Goal: Task Accomplishment & Management: Use online tool/utility

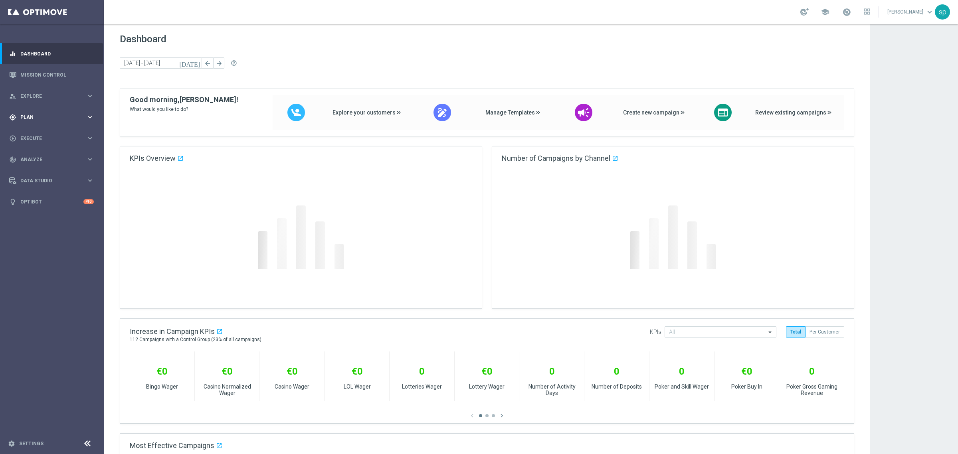
click at [23, 111] on div "gps_fixed Plan keyboard_arrow_right" at bounding box center [51, 117] width 103 height 21
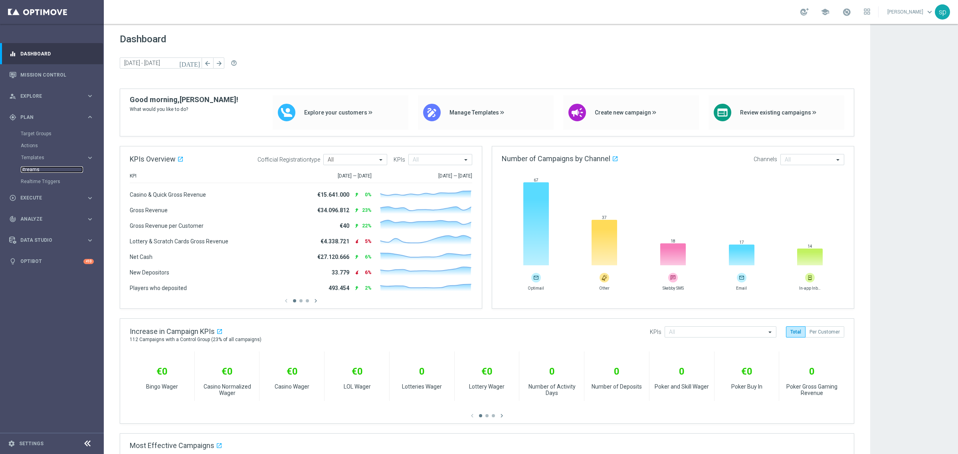
click at [30, 170] on link "Streams" at bounding box center [52, 169] width 62 height 6
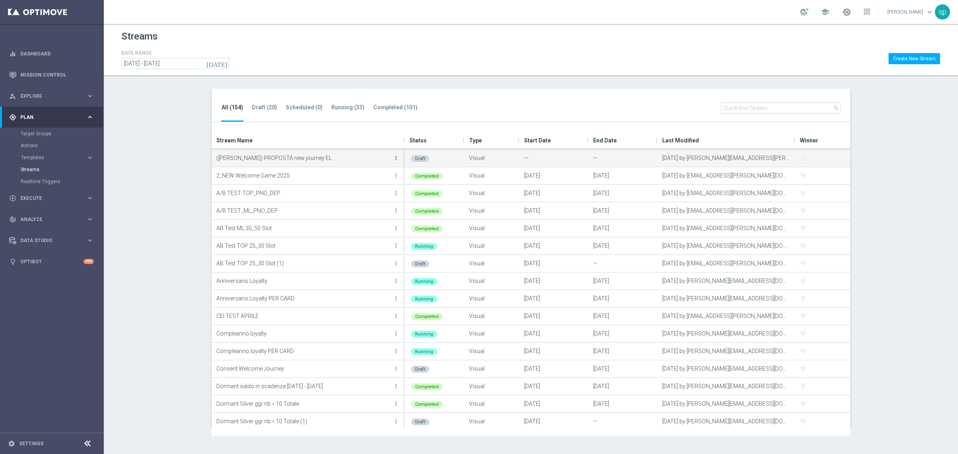
click at [397, 160] on icon "more_vert" at bounding box center [396, 158] width 6 height 6
click at [348, 163] on div "create Edit" at bounding box center [360, 166] width 64 height 11
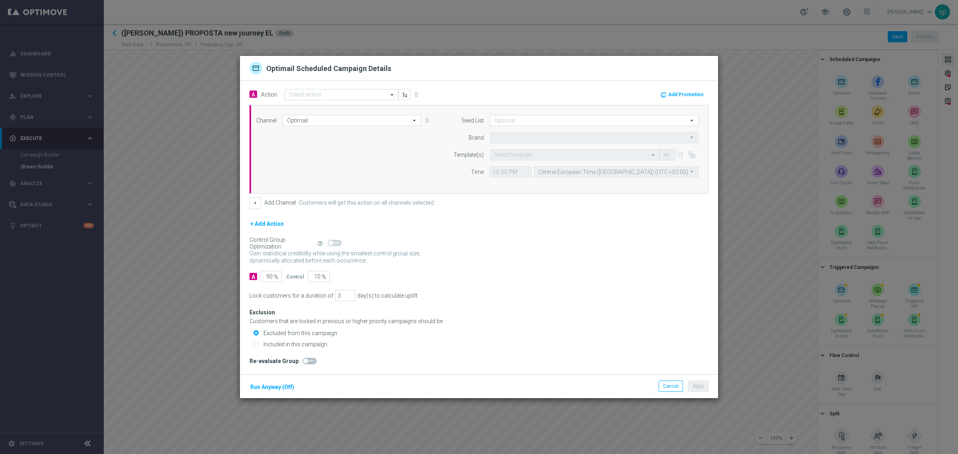
type input "Sisal Marketing"
click at [674, 385] on button "Cancel" at bounding box center [670, 386] width 24 height 11
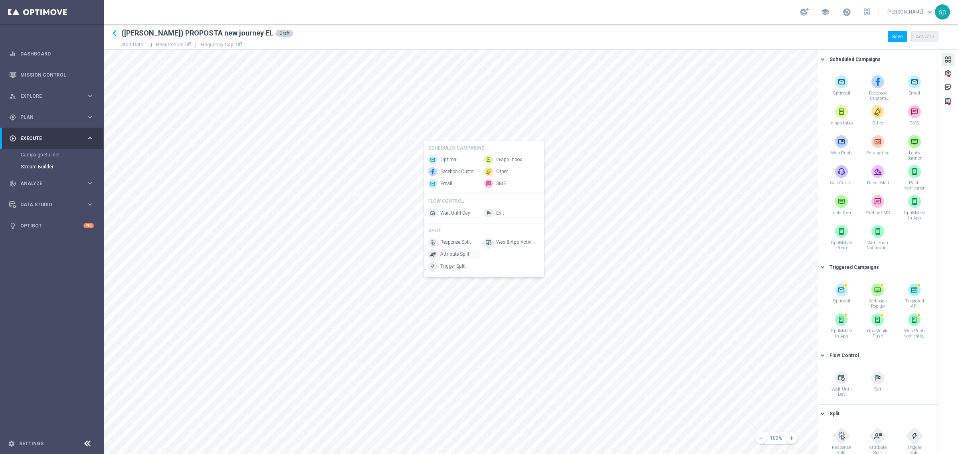
click at [456, 258] on span "Attribute Split" at bounding box center [454, 254] width 29 height 7
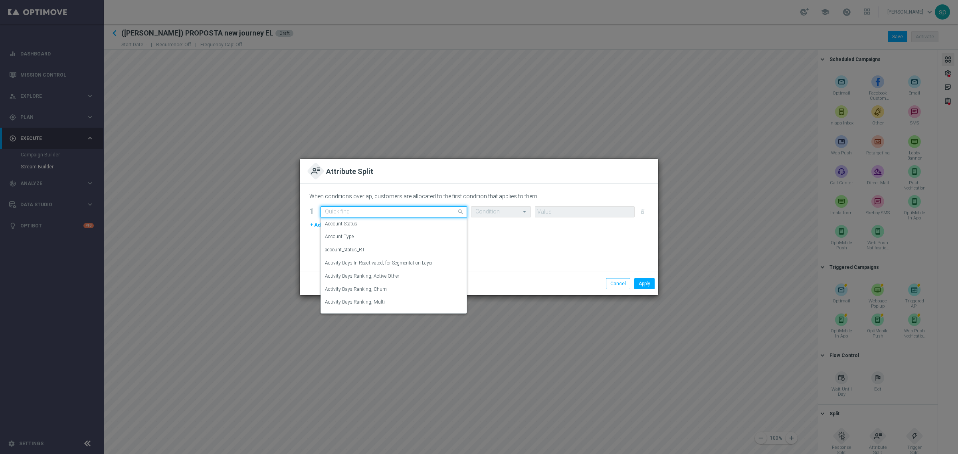
click at [345, 215] on input "text" at bounding box center [386, 212] width 122 height 7
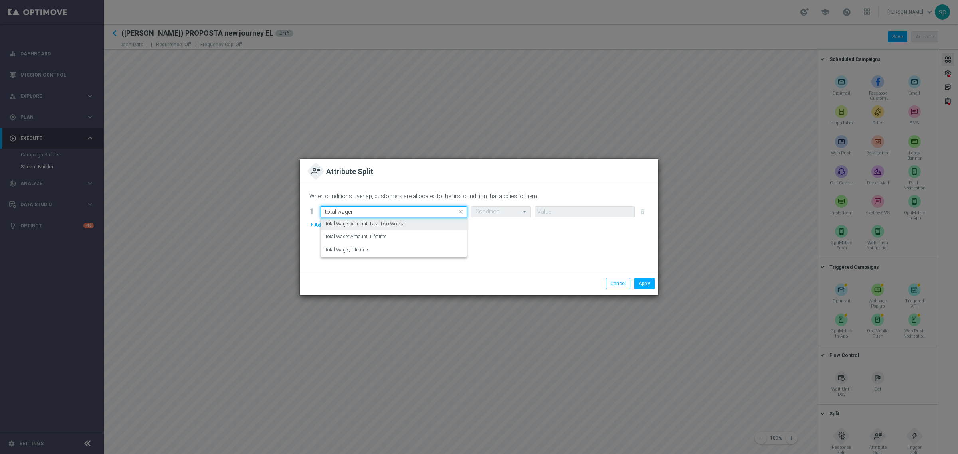
click at [383, 226] on label "Total Wager Amount, Last Two Weeks" at bounding box center [364, 224] width 78 height 7
type input "total wager"
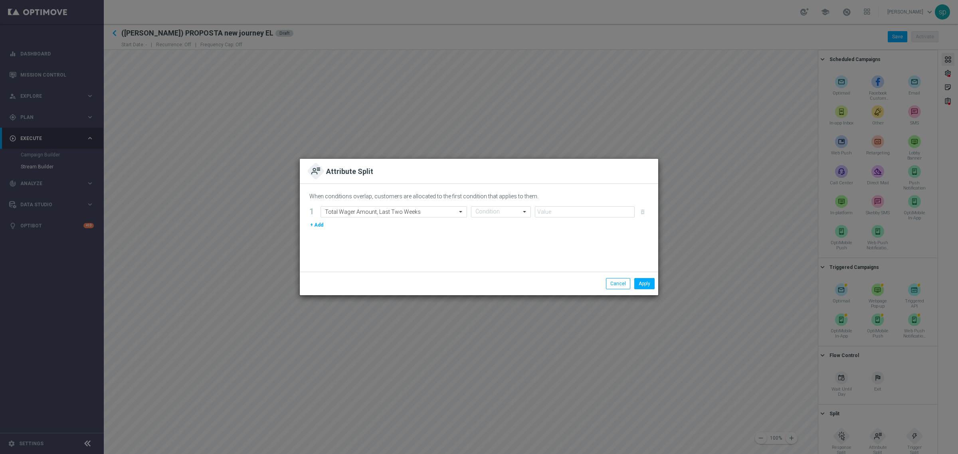
click at [480, 206] on div "When conditions overlap, customers are allocated to the first condition that ap…" at bounding box center [479, 228] width 358 height 88
click at [487, 210] on input "text" at bounding box center [492, 212] width 35 height 7
click at [487, 236] on div "<=" at bounding box center [500, 236] width 51 height 13
click at [563, 210] on input "number" at bounding box center [585, 211] width 100 height 11
type input "0"
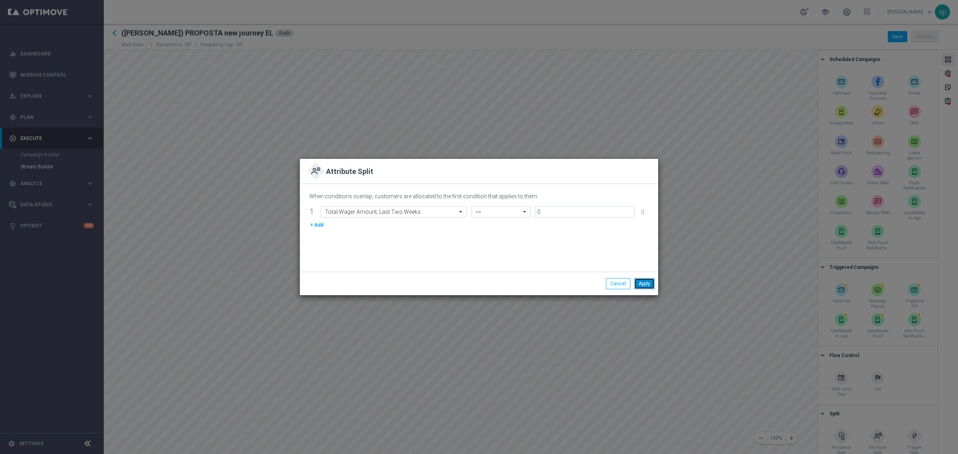
click at [636, 278] on button "Apply" at bounding box center [644, 283] width 20 height 11
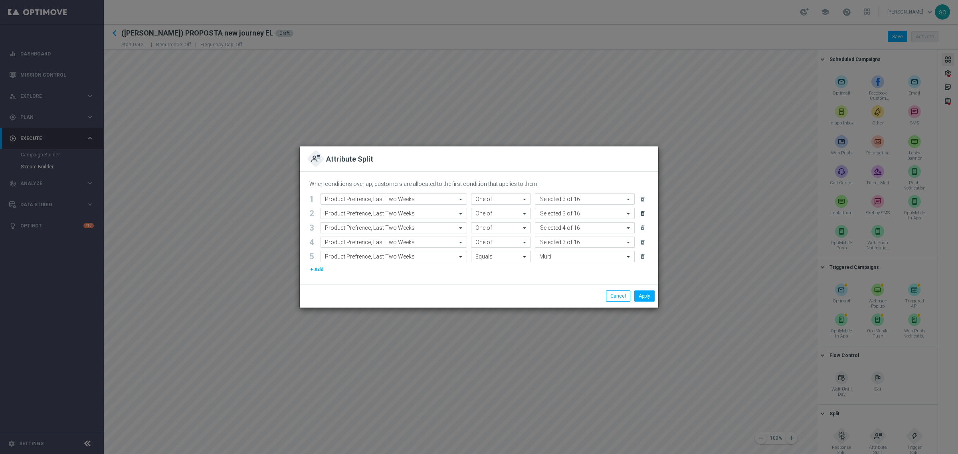
click at [643, 212] on icon "delete_forever" at bounding box center [642, 213] width 6 height 6
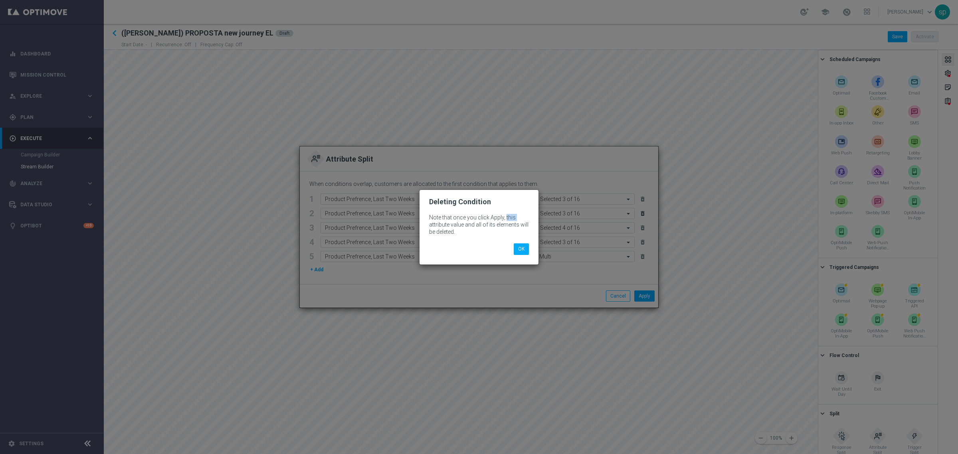
click at [643, 212] on modal-container "Deleting Condition Note that once you click Apply, this attribute value and all…" at bounding box center [479, 227] width 958 height 454
click at [521, 251] on button "OK" at bounding box center [521, 248] width 15 height 11
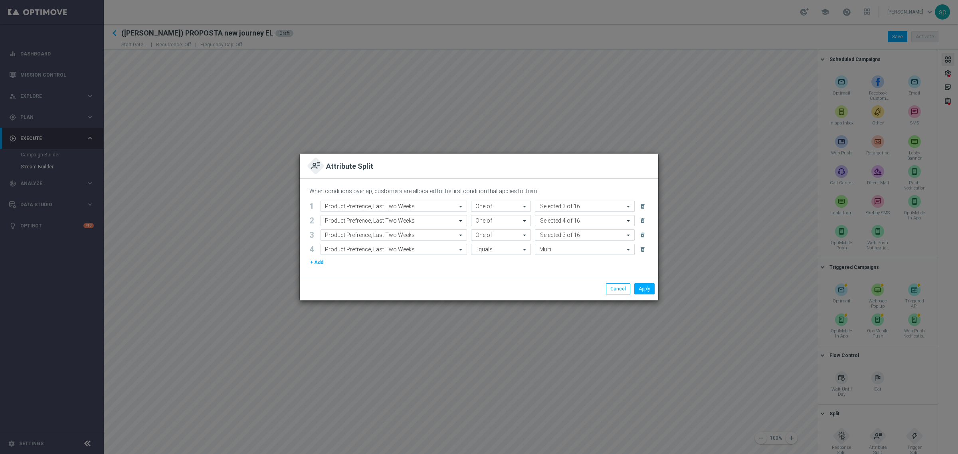
click at [639, 221] on button "delete_forever" at bounding box center [644, 221] width 10 height 10
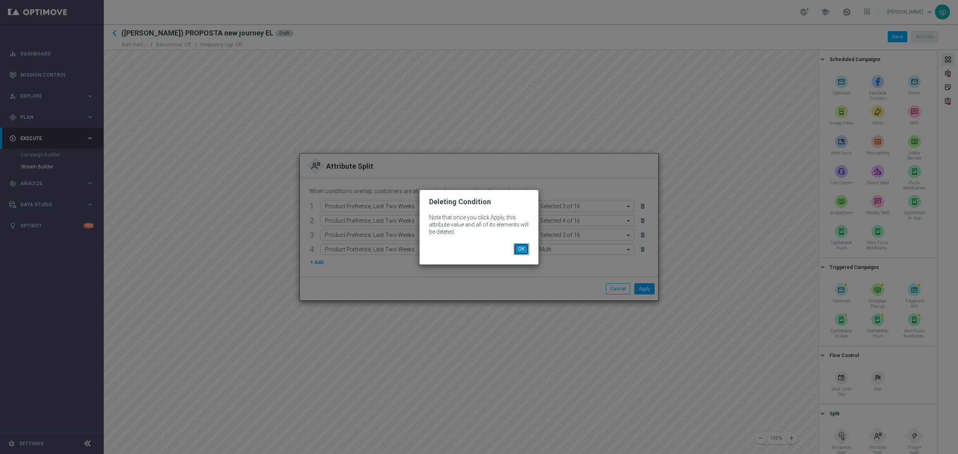
click at [528, 248] on button "OK" at bounding box center [521, 248] width 15 height 11
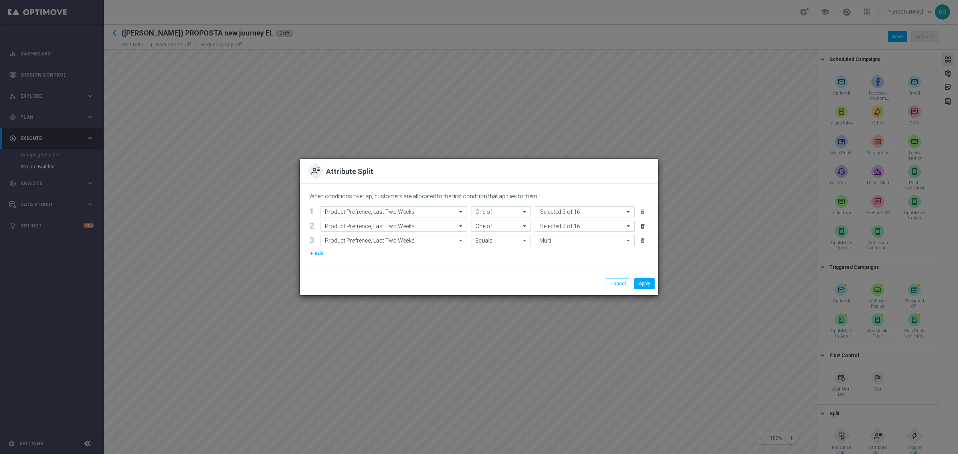
click at [645, 228] on icon "delete_forever" at bounding box center [642, 226] width 6 height 6
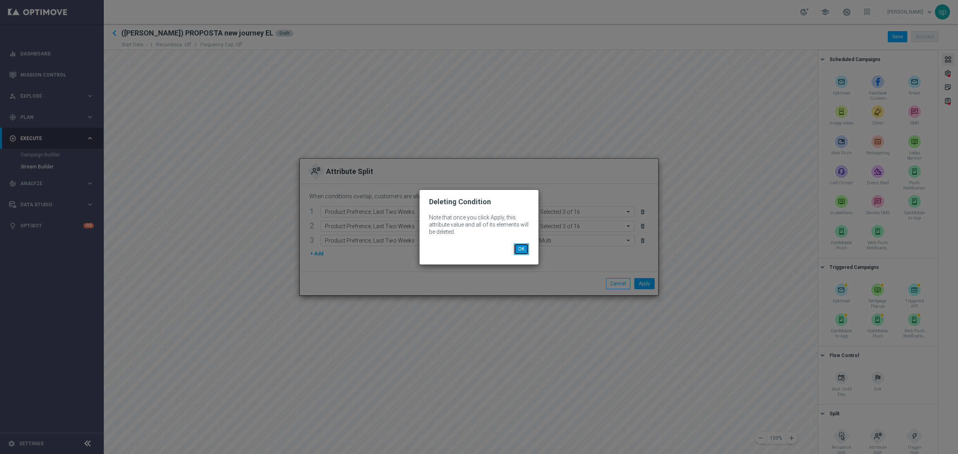
click at [520, 245] on button "OK" at bounding box center [521, 248] width 15 height 11
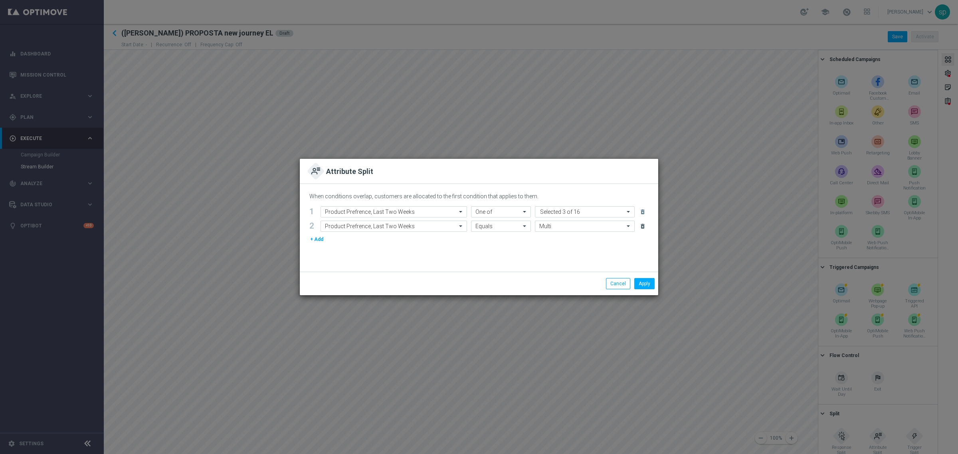
click at [643, 227] on icon "delete_forever" at bounding box center [642, 226] width 6 height 6
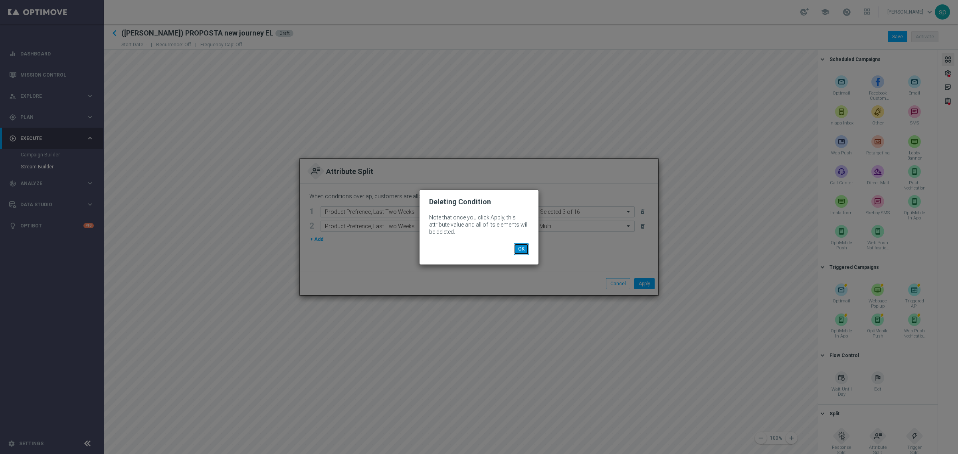
click at [518, 251] on button "OK" at bounding box center [521, 248] width 15 height 11
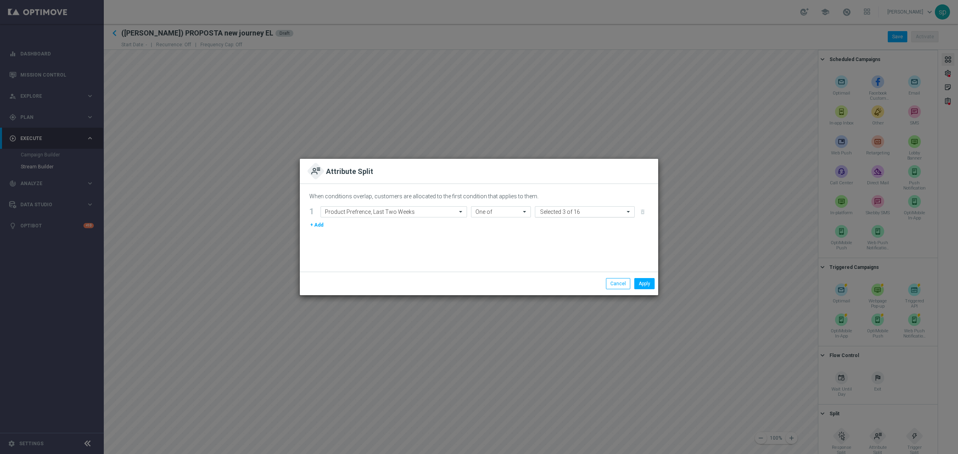
click at [568, 212] on div "Value Selected 3 of 16" at bounding box center [579, 212] width 89 height 10
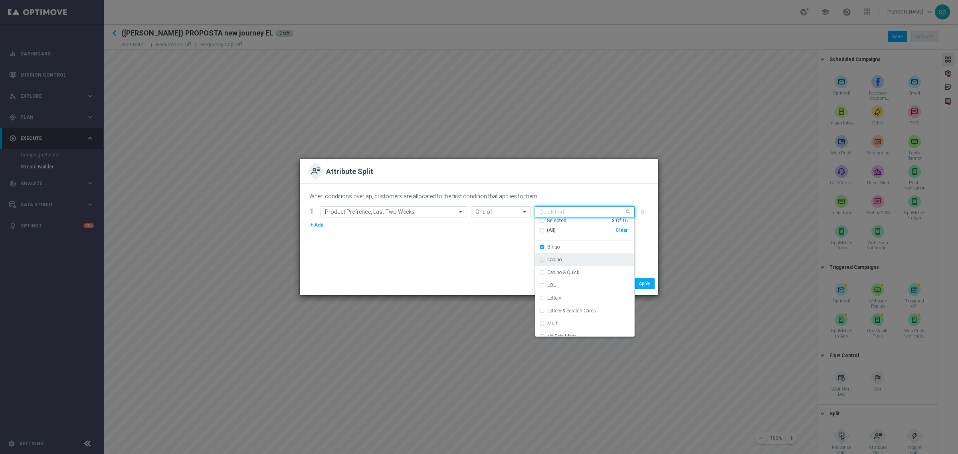
click at [544, 261] on div "Casino" at bounding box center [584, 259] width 91 height 13
click at [543, 269] on div "Casino & Quick" at bounding box center [584, 272] width 91 height 13
click at [542, 285] on div "LOL" at bounding box center [584, 285] width 91 height 13
click at [542, 299] on div "Lottery" at bounding box center [584, 298] width 91 height 13
click at [542, 312] on div "Lottery & Scratch Cards" at bounding box center [584, 310] width 91 height 13
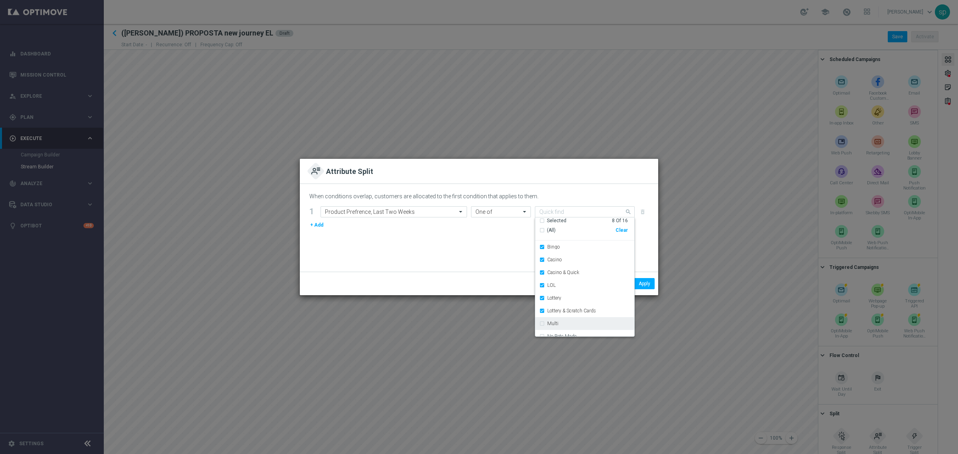
click at [541, 322] on div "Multi" at bounding box center [584, 323] width 91 height 13
click at [552, 296] on label "Quick" at bounding box center [553, 295] width 12 height 5
click at [555, 310] on label "Scratch Cards" at bounding box center [562, 307] width 30 height 5
click at [561, 331] on div "Sport" at bounding box center [588, 333] width 83 height 5
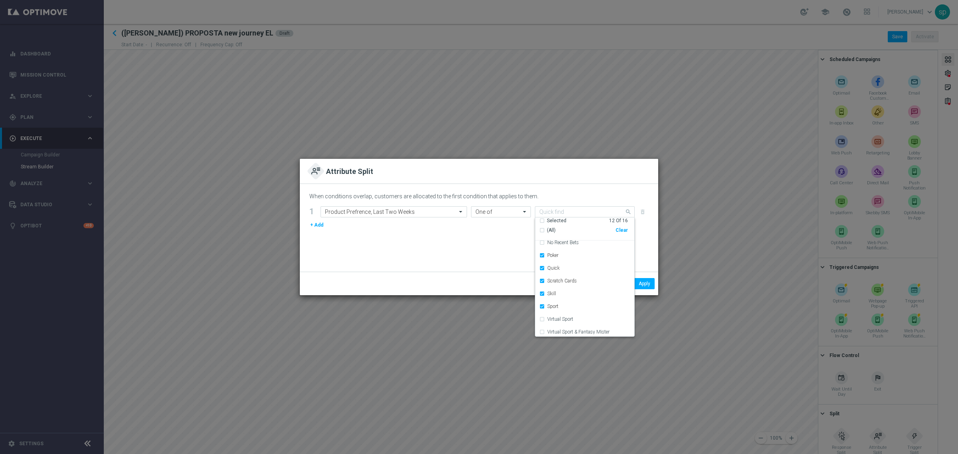
scroll to position [108, 0]
click at [578, 330] on label "Virtual Sport & Fantasy Mister" at bounding box center [578, 330] width 62 height 5
click at [560, 316] on label "Virtual Sport" at bounding box center [560, 317] width 26 height 5
click at [495, 263] on div "When conditions overlap, customers are allocated to the first condition that ap…" at bounding box center [479, 228] width 358 height 88
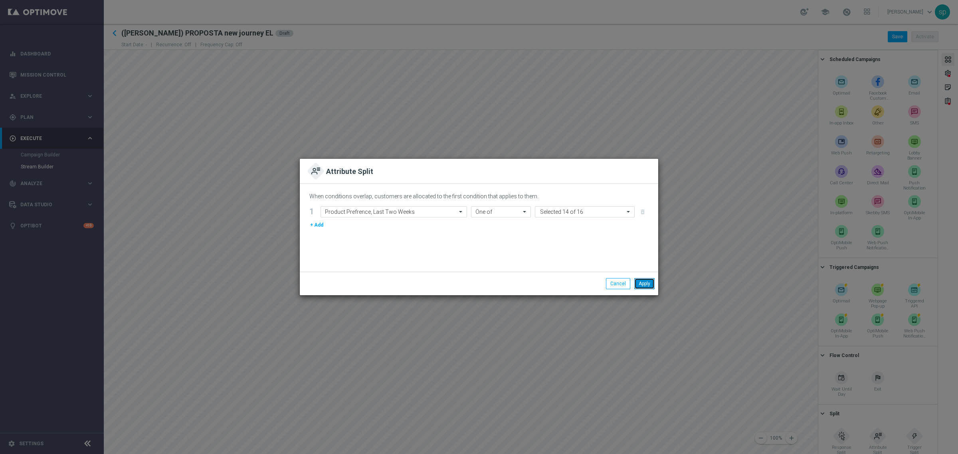
click at [643, 288] on button "Apply" at bounding box center [644, 283] width 20 height 11
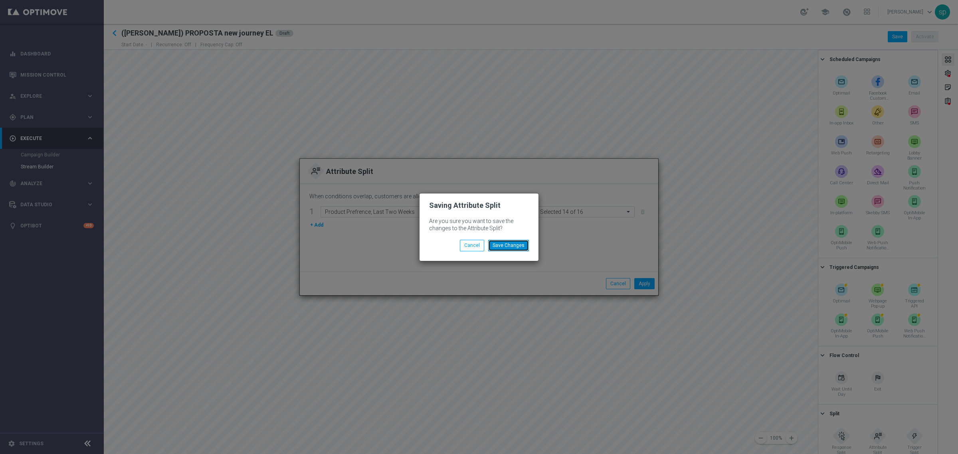
click at [511, 243] on button "Save Changes" at bounding box center [508, 245] width 41 height 11
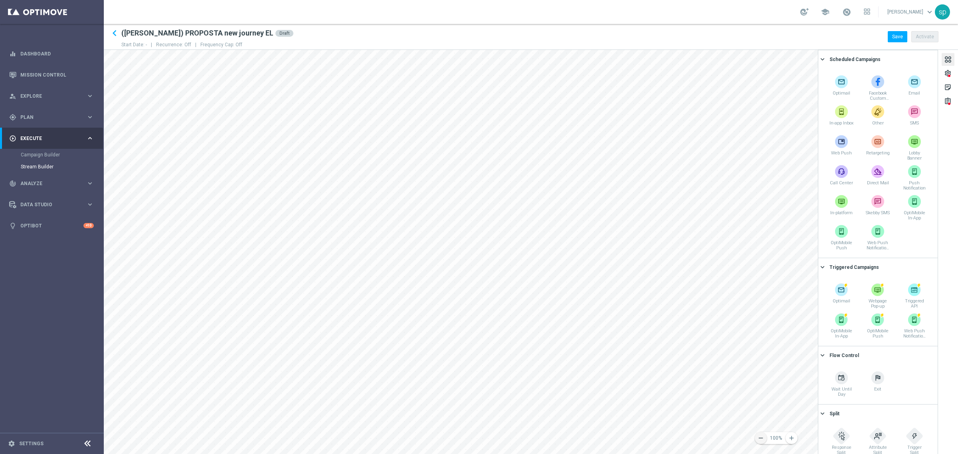
click at [761, 440] on icon "remove" at bounding box center [760, 438] width 7 height 7
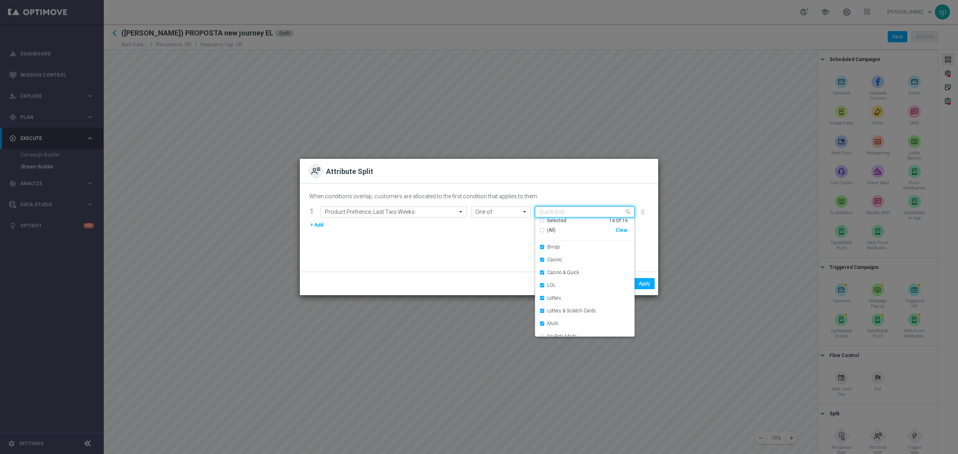
click at [578, 210] on div "Quick find Selected 14 of 16" at bounding box center [579, 212] width 89 height 10
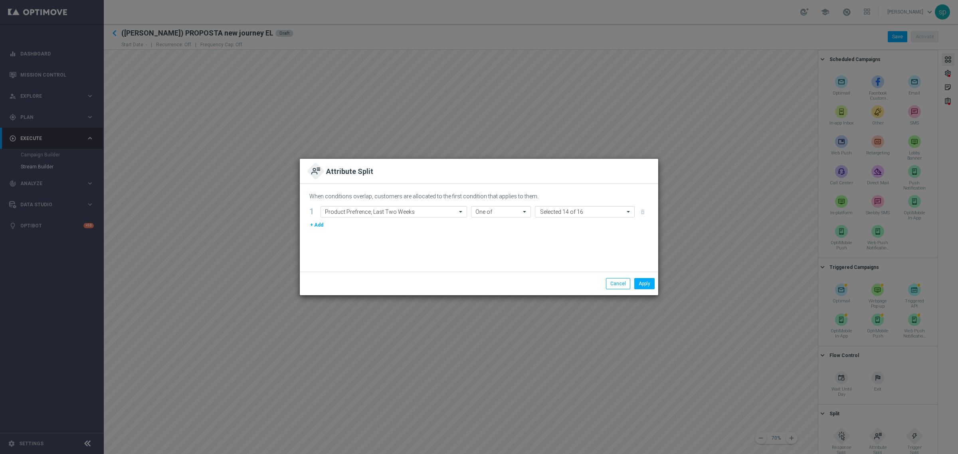
click at [486, 266] on div "When conditions overlap, customers are allocated to the first condition that ap…" at bounding box center [479, 228] width 358 height 88
click at [644, 282] on button "Apply" at bounding box center [644, 283] width 20 height 11
click at [640, 287] on button "Apply" at bounding box center [644, 283] width 20 height 11
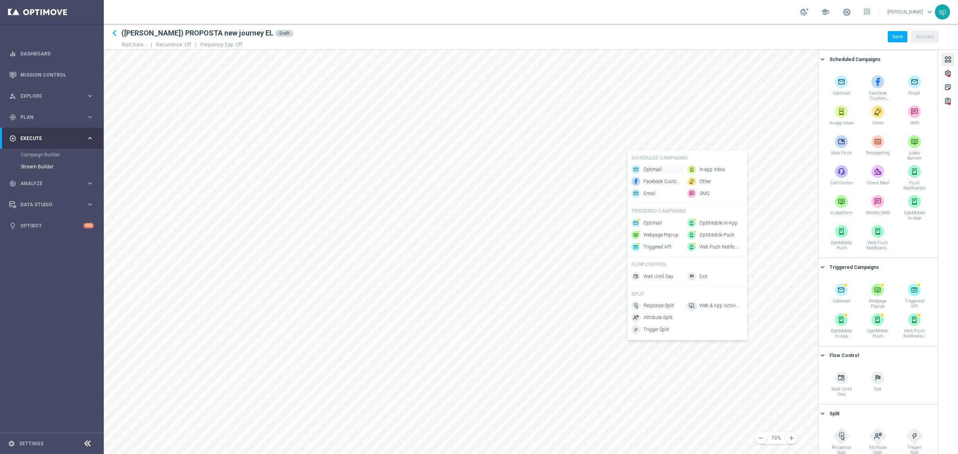
click at [650, 166] on span "Optimail" at bounding box center [652, 169] width 18 height 7
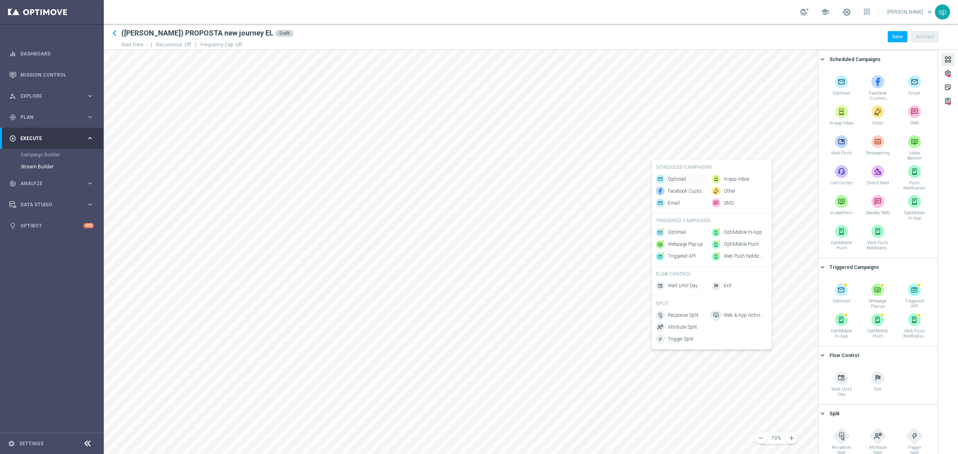
click at [674, 176] on span "Optimail" at bounding box center [677, 179] width 18 height 7
click at [791, 435] on icon "add" at bounding box center [791, 438] width 7 height 7
click at [789, 435] on icon "add" at bounding box center [791, 438] width 7 height 7
click at [793, 440] on icon "add" at bounding box center [791, 438] width 7 height 7
click at [661, 170] on span "Wait Until Day" at bounding box center [653, 173] width 30 height 7
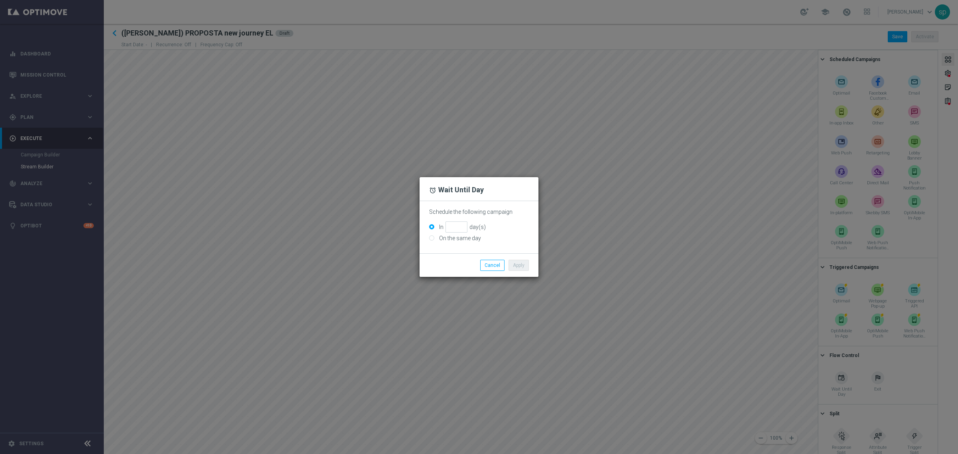
click at [467, 239] on label "On the same day" at bounding box center [459, 238] width 44 height 7
click at [434, 239] on input "On the same day" at bounding box center [431, 238] width 5 height 5
radio input "true"
click at [530, 263] on li "Apply" at bounding box center [518, 265] width 24 height 11
click at [524, 264] on button "Apply" at bounding box center [518, 265] width 20 height 11
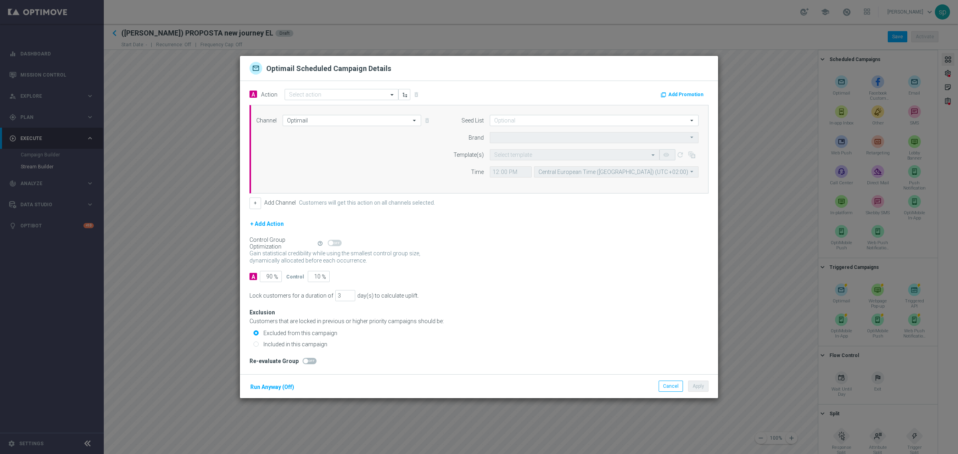
type input "Sisal Marketing"
click at [665, 388] on button "Cancel" at bounding box center [670, 386] width 24 height 11
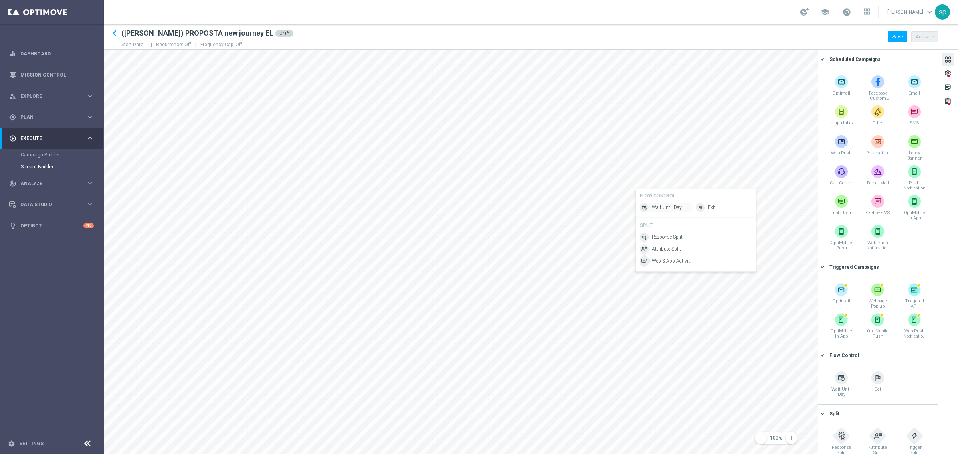
click at [666, 208] on span "Wait Until Day" at bounding box center [667, 207] width 30 height 7
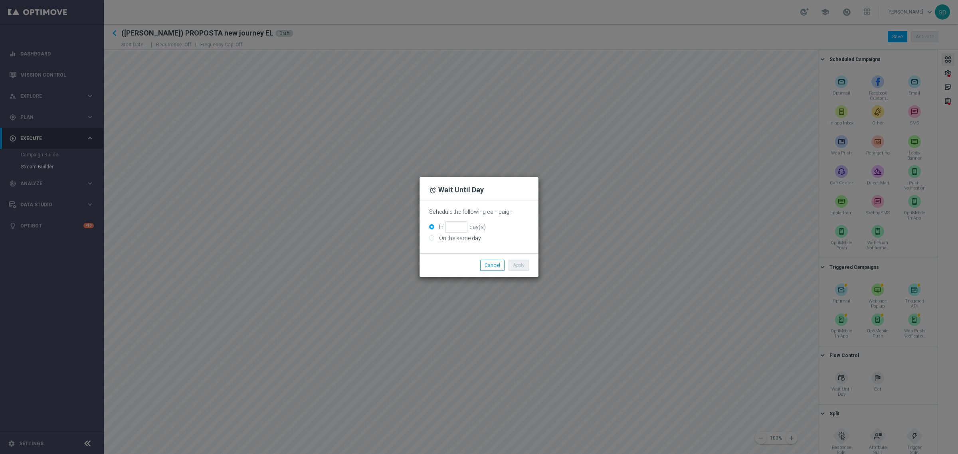
click at [477, 236] on label "On the same day" at bounding box center [459, 238] width 44 height 7
click at [434, 236] on input "On the same day" at bounding box center [431, 238] width 5 height 5
radio input "true"
click at [522, 268] on button "Apply" at bounding box center [518, 265] width 20 height 11
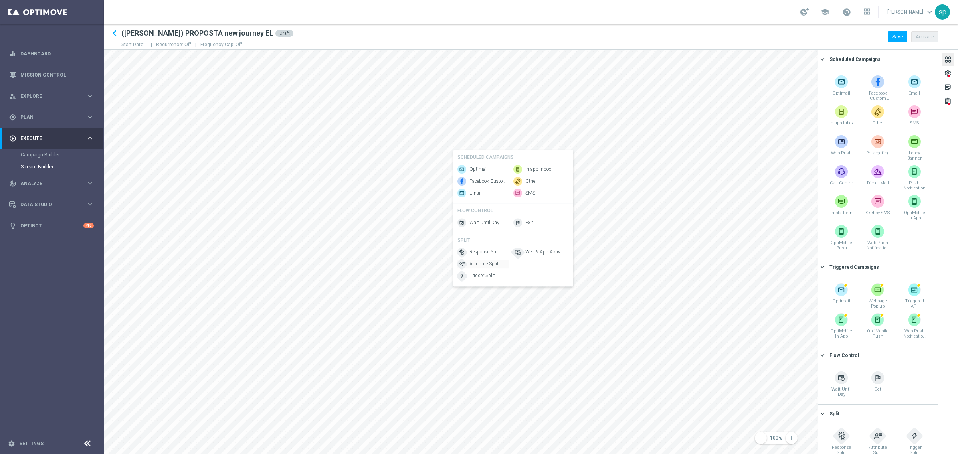
click at [493, 268] on span "Attribute Split" at bounding box center [483, 264] width 29 height 7
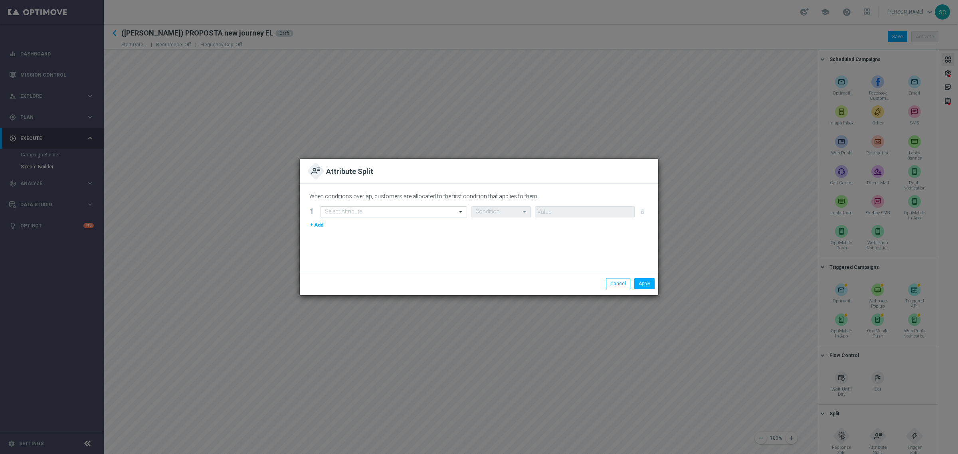
click at [366, 221] on div "+ Add" at bounding box center [478, 225] width 339 height 9
click at [372, 212] on input "text" at bounding box center [386, 212] width 122 height 7
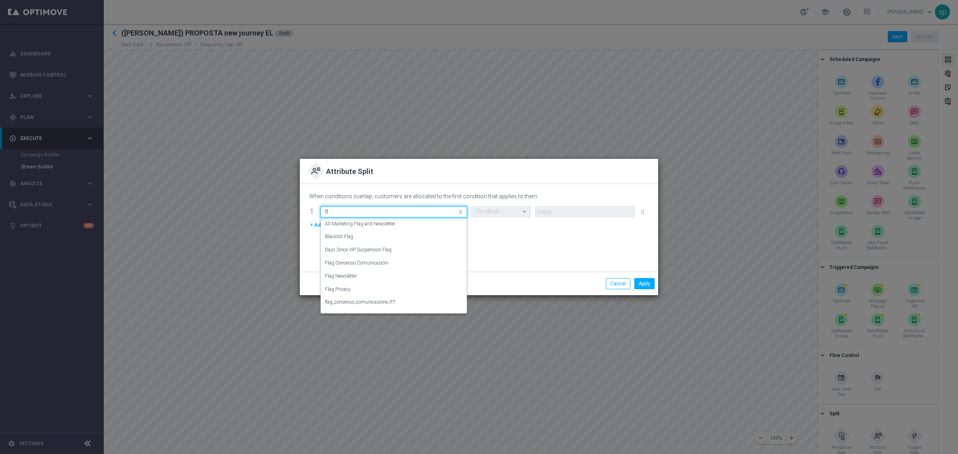
type input "f"
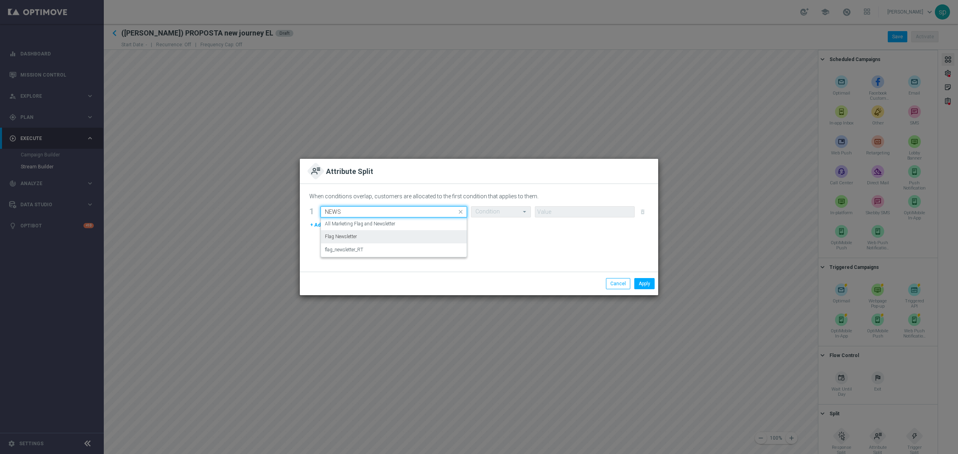
click at [374, 237] on div "Flag Newsletter" at bounding box center [394, 236] width 138 height 13
type input "NEWS"
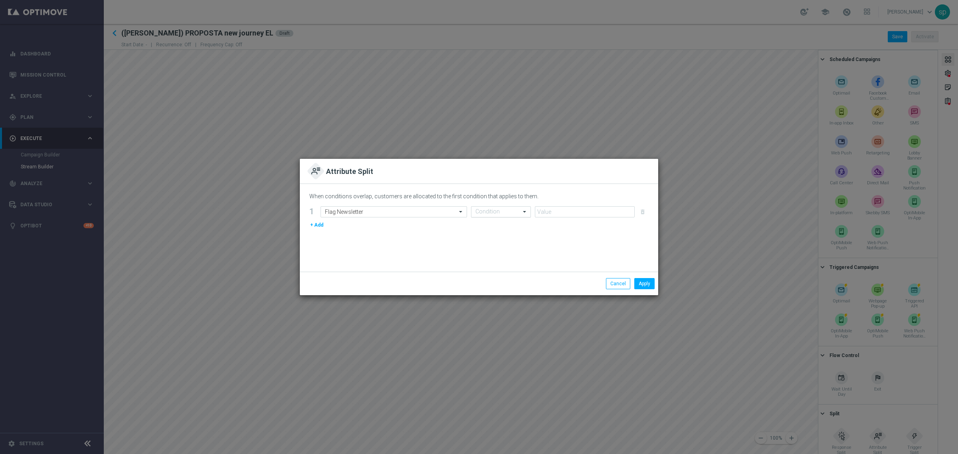
click at [480, 212] on input "text" at bounding box center [492, 212] width 35 height 7
click at [492, 264] on div "=" at bounding box center [500, 263] width 51 height 13
click at [591, 212] on input "number" at bounding box center [585, 211] width 100 height 11
type input "1"
click at [631, 208] on input "1" at bounding box center [585, 211] width 100 height 11
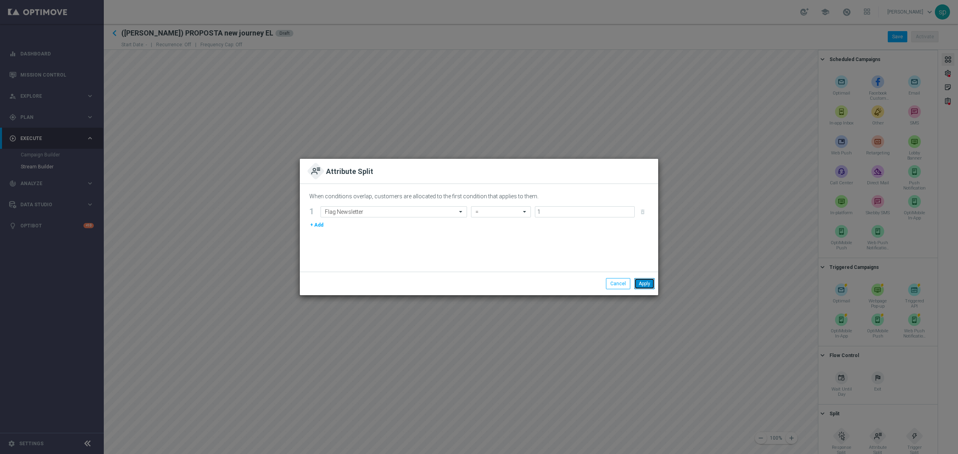
click at [648, 288] on button "Apply" at bounding box center [644, 283] width 20 height 11
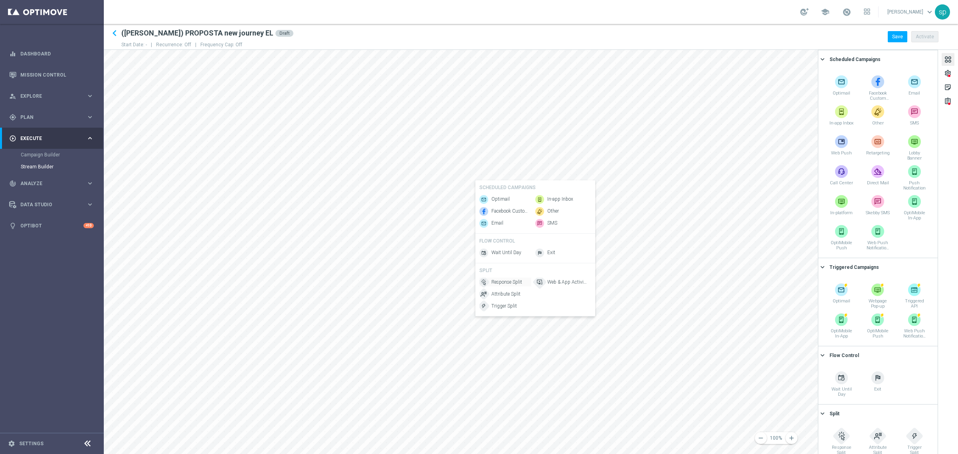
click at [502, 286] on span "Response Split" at bounding box center [506, 282] width 31 height 7
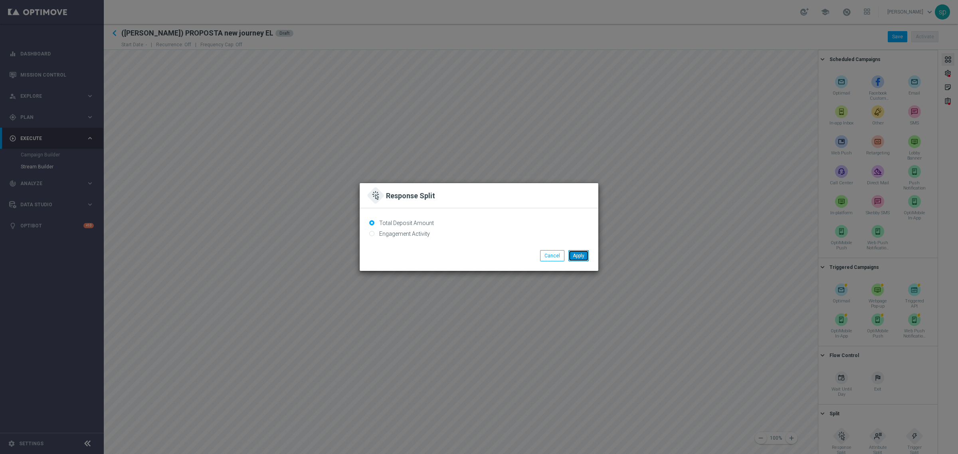
click at [579, 257] on button "Apply" at bounding box center [578, 255] width 20 height 11
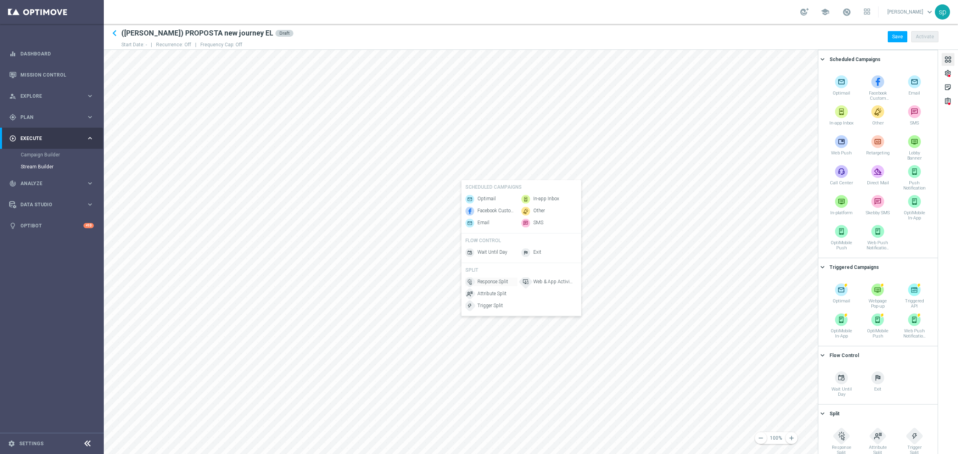
click at [498, 285] on span "Response Split" at bounding box center [492, 282] width 31 height 7
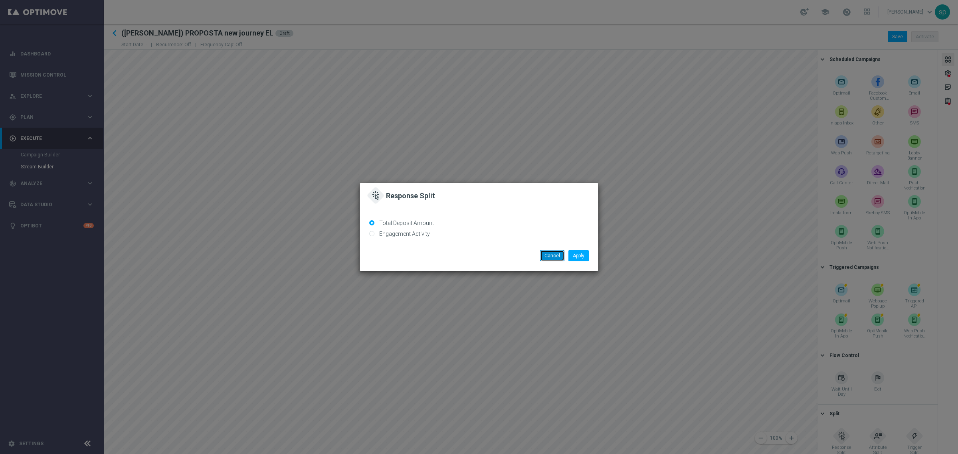
click at [554, 255] on button "Cancel" at bounding box center [552, 255] width 24 height 11
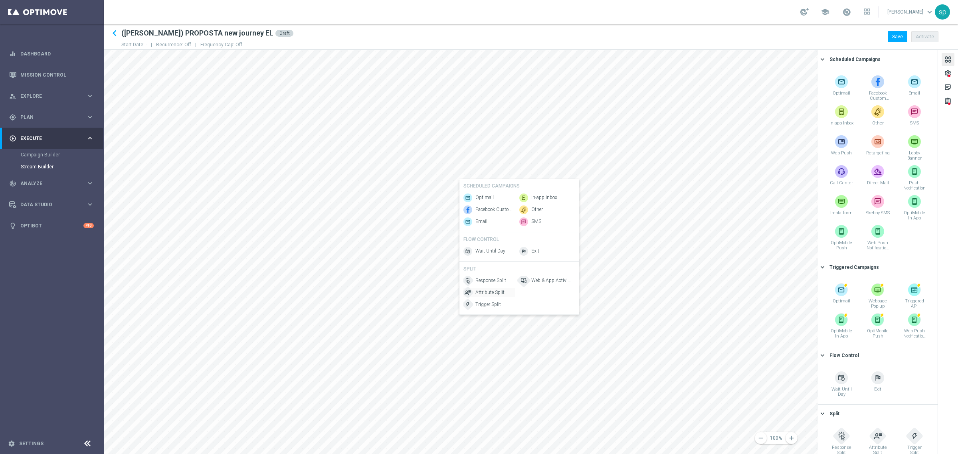
click at [487, 295] on span "Attribute Split" at bounding box center [489, 292] width 29 height 7
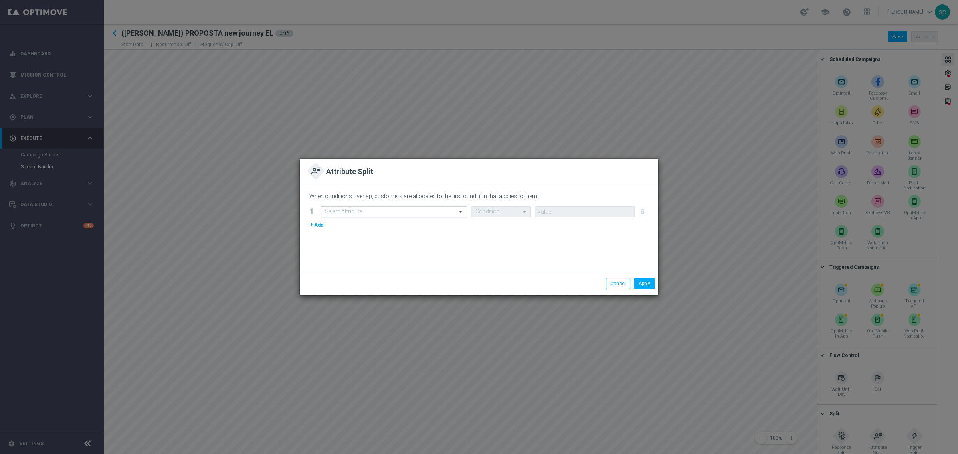
click at [441, 214] on input "text" at bounding box center [386, 212] width 122 height 7
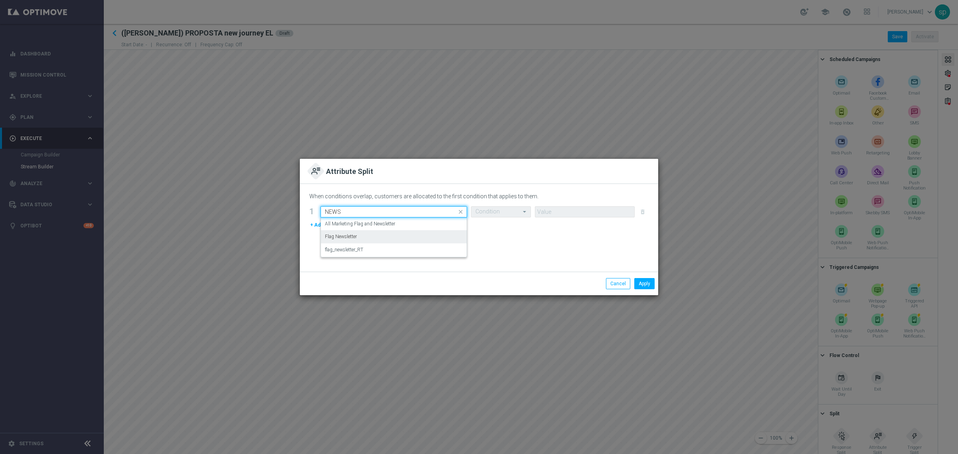
click at [433, 235] on div "Flag Newsletter" at bounding box center [394, 236] width 138 height 13
type input "NEWS"
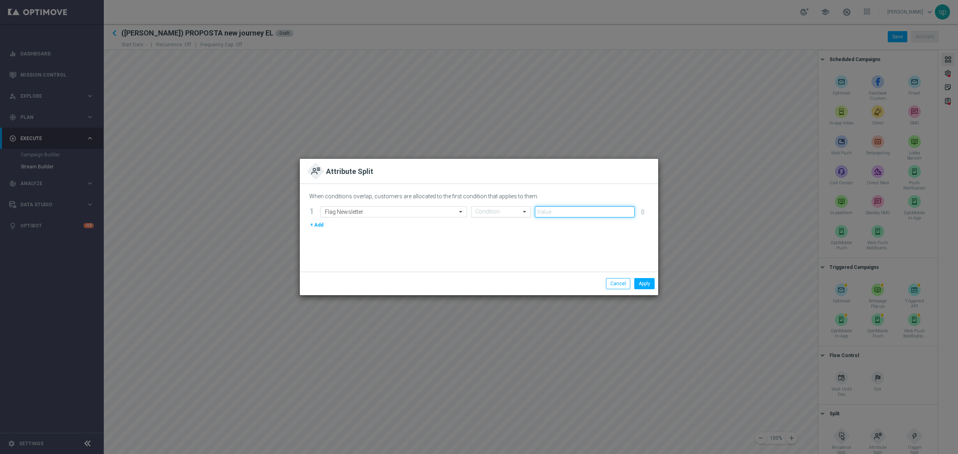
drag, startPoint x: 537, startPoint y: 212, endPoint x: 530, endPoint y: 212, distance: 7.2
click at [530, 212] on form "Select Attribute Flag Newsletter Condition delete_forever" at bounding box center [484, 211] width 328 height 11
click at [529, 212] on span at bounding box center [525, 211] width 10 height 7
click at [507, 261] on div "=" at bounding box center [500, 263] width 51 height 13
click at [570, 214] on input "number" at bounding box center [585, 211] width 100 height 11
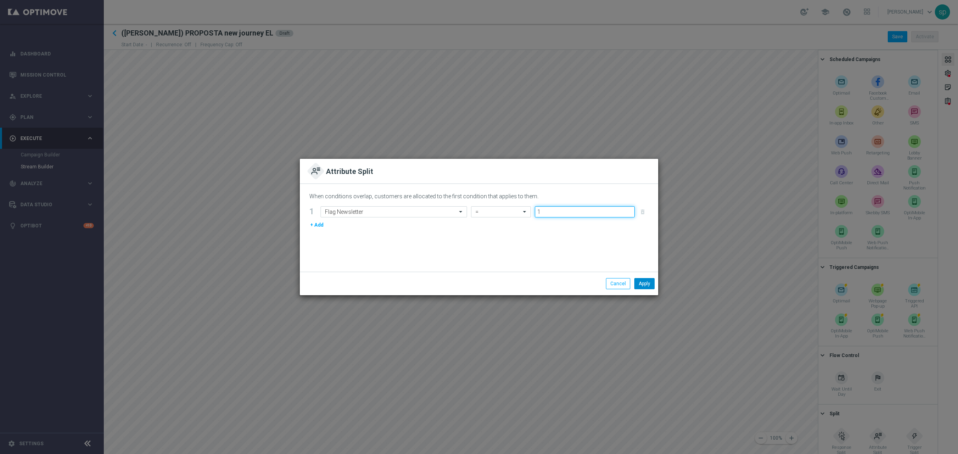
type input "1"
click at [648, 284] on button "Apply" at bounding box center [644, 283] width 20 height 11
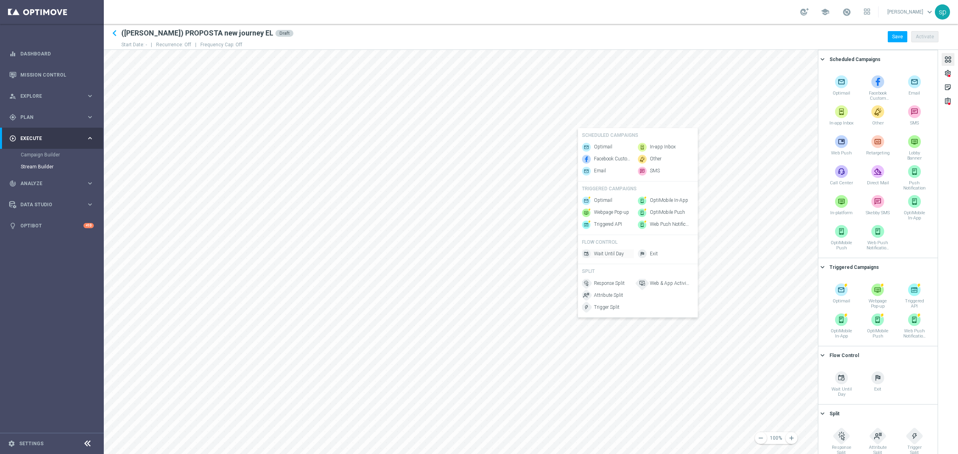
click at [616, 257] on span "Wait Until Day" at bounding box center [609, 254] width 30 height 7
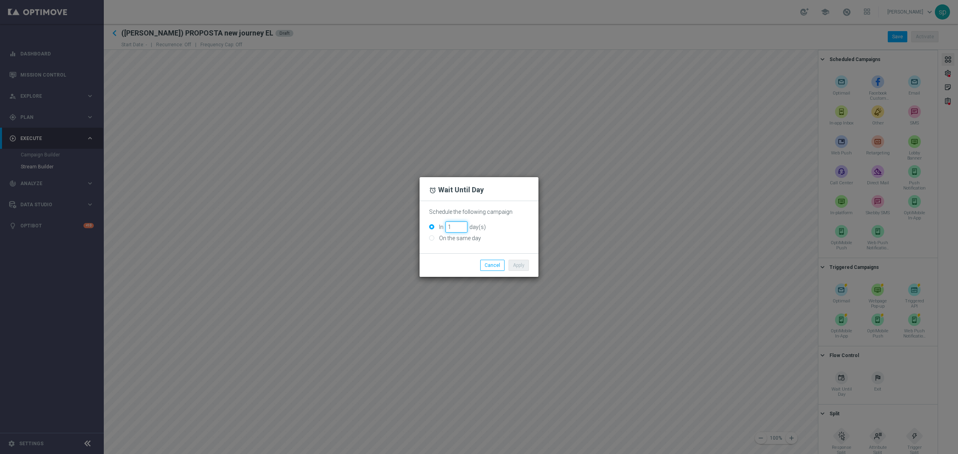
click at [464, 224] on input "1" at bounding box center [456, 226] width 22 height 11
click at [464, 224] on input "2" at bounding box center [456, 226] width 22 height 11
click at [464, 224] on input "3" at bounding box center [456, 226] width 22 height 11
type input "4"
click at [464, 224] on input "4" at bounding box center [456, 226] width 22 height 11
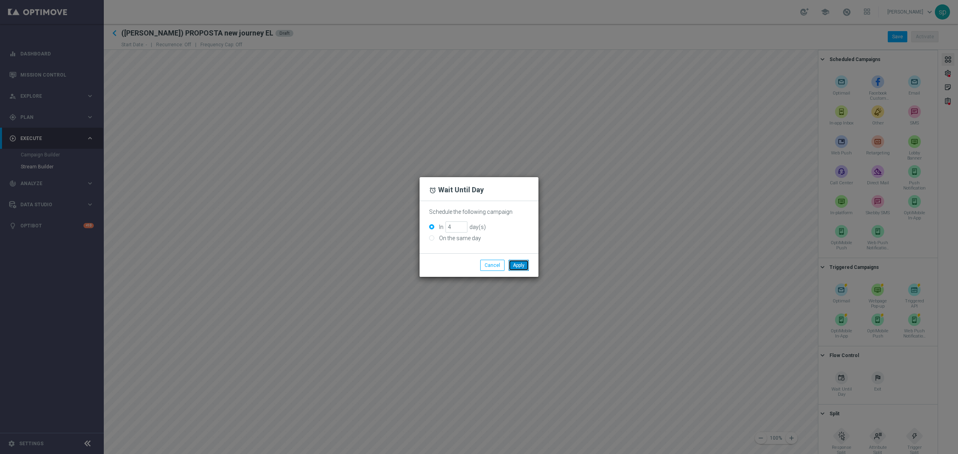
click at [516, 266] on button "Apply" at bounding box center [518, 265] width 20 height 11
drag, startPoint x: 516, startPoint y: 266, endPoint x: 537, endPoint y: 284, distance: 27.8
click at [537, 284] on modal-container "access_alarm Wait Until Day Schedule the following campaign In 4 day(s) On the …" at bounding box center [479, 227] width 958 height 454
click at [496, 263] on button "Cancel" at bounding box center [492, 265] width 24 height 11
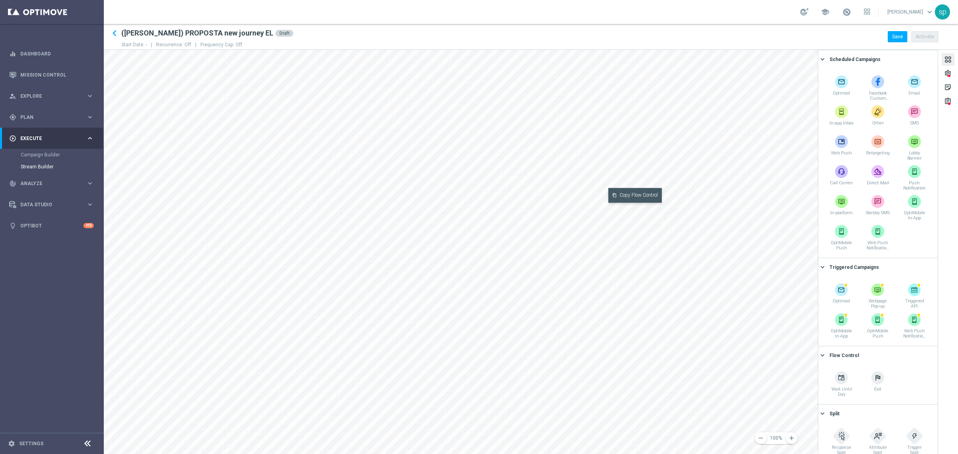
click at [624, 194] on button "content_copy Copy Flow Control" at bounding box center [634, 195] width 53 height 15
click at [622, 250] on button "content_paste Paste Flow Control" at bounding box center [636, 248] width 54 height 15
click at [449, 269] on span "Attribute Split" at bounding box center [445, 265] width 29 height 7
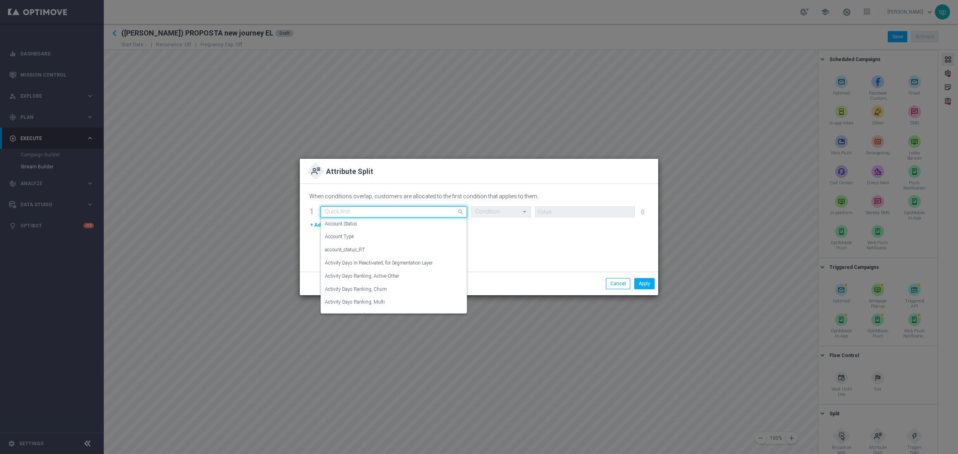
click at [450, 214] on div at bounding box center [394, 212] width 146 height 7
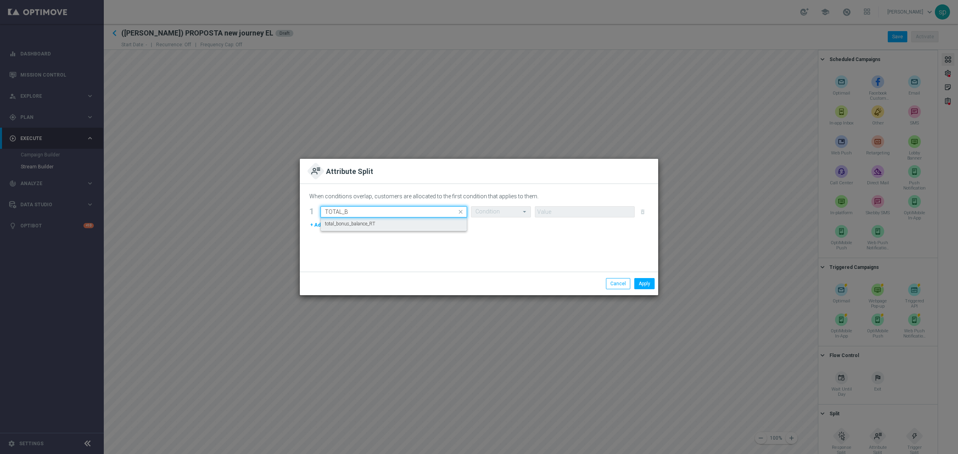
click at [440, 222] on div "total_bonus_balance_RT" at bounding box center [394, 223] width 138 height 13
type input "TOTAL_B"
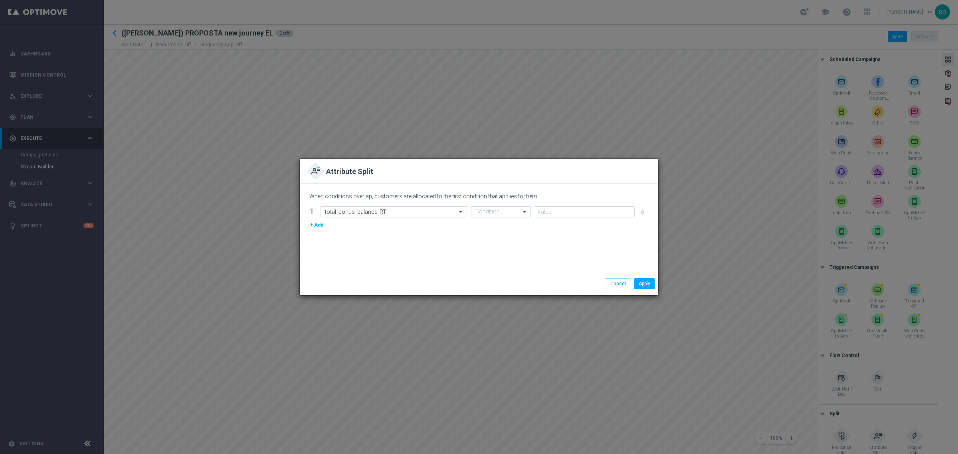
click at [514, 200] on div "When conditions overlap, customers are allocated to the first condition that ap…" at bounding box center [478, 198] width 339 height 12
click at [515, 206] on div "Quick find" at bounding box center [501, 211] width 60 height 11
click at [493, 289] on div ">=" at bounding box center [500, 289] width 51 height 13
click at [562, 211] on input "number" at bounding box center [585, 211] width 100 height 11
type input "0.5"
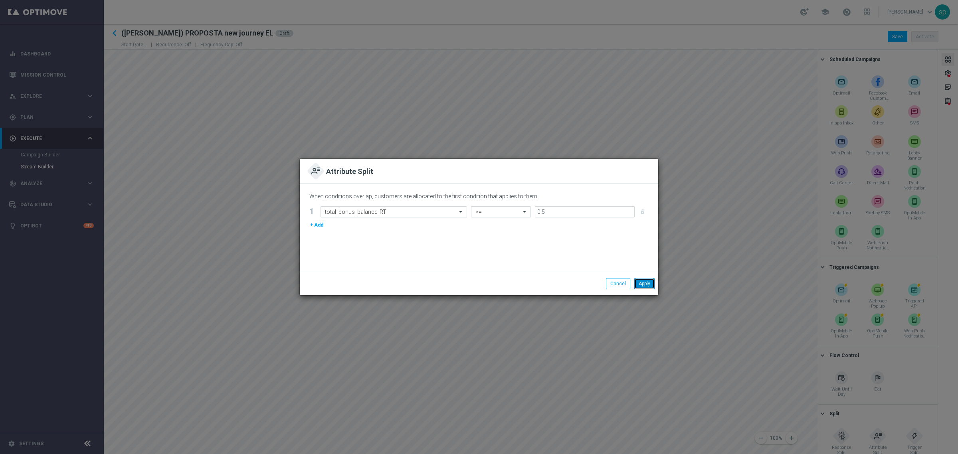
click at [641, 284] on button "Apply" at bounding box center [644, 283] width 20 height 11
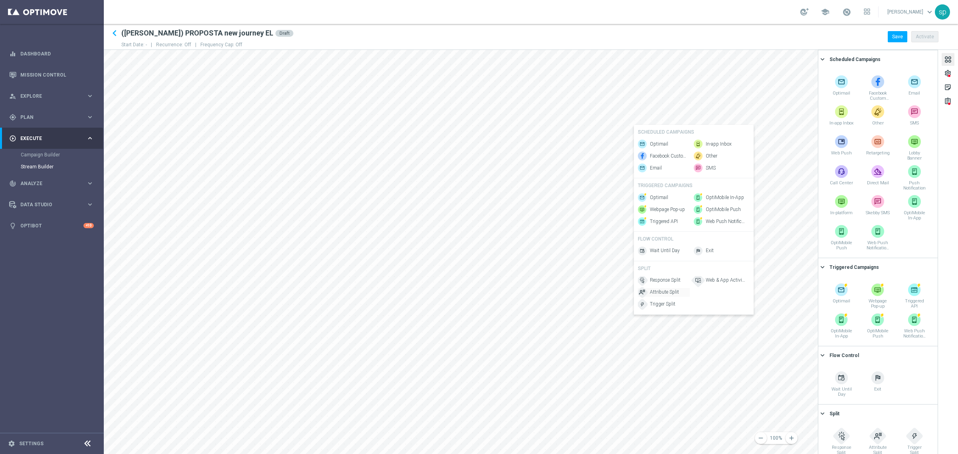
click at [670, 296] on span "Attribute Split" at bounding box center [664, 292] width 29 height 7
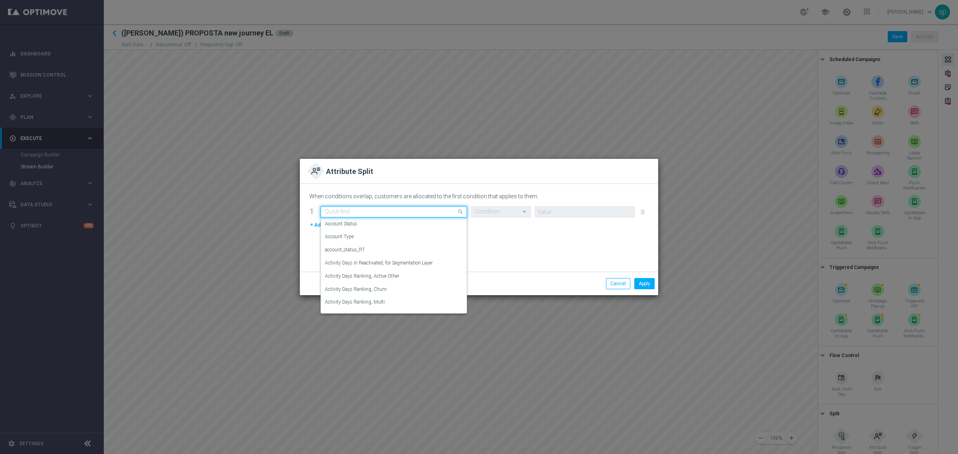
click at [392, 212] on input "text" at bounding box center [386, 212] width 122 height 7
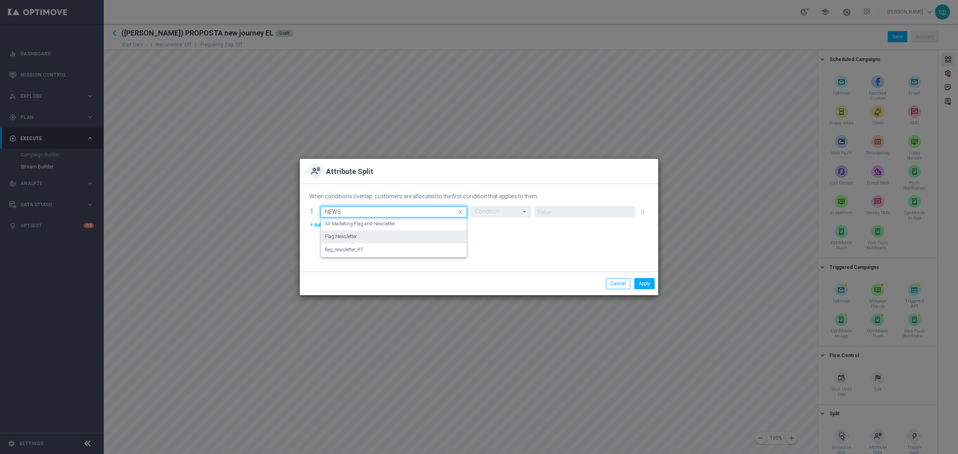
click at [373, 235] on div "Flag Newsletter" at bounding box center [394, 236] width 138 height 13
type input "NEWS"
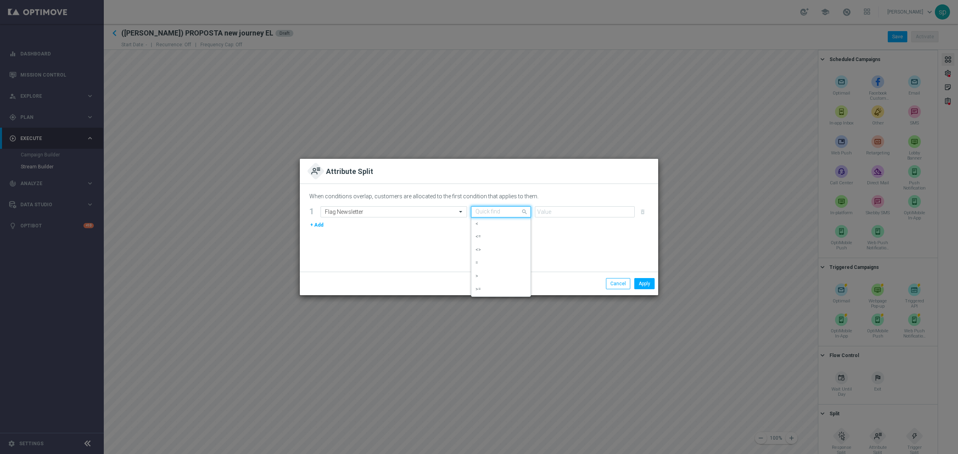
click at [492, 215] on div "Quick find" at bounding box center [501, 211] width 60 height 11
click at [496, 259] on div "=" at bounding box center [500, 263] width 51 height 13
type input "1"
click at [631, 208] on input "1" at bounding box center [585, 211] width 100 height 11
click at [650, 282] on button "Apply" at bounding box center [644, 283] width 20 height 11
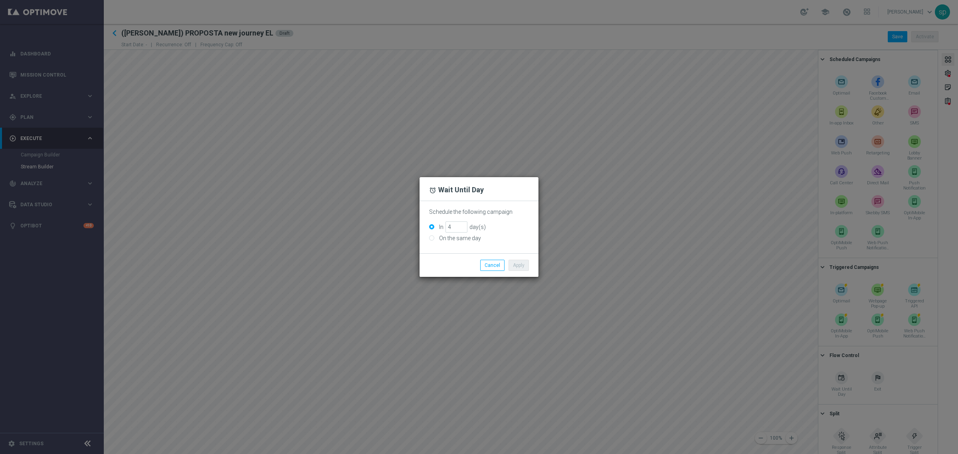
click at [486, 238] on div "On the same day" at bounding box center [479, 238] width 100 height 7
click at [495, 263] on button "Cancel" at bounding box center [492, 265] width 24 height 11
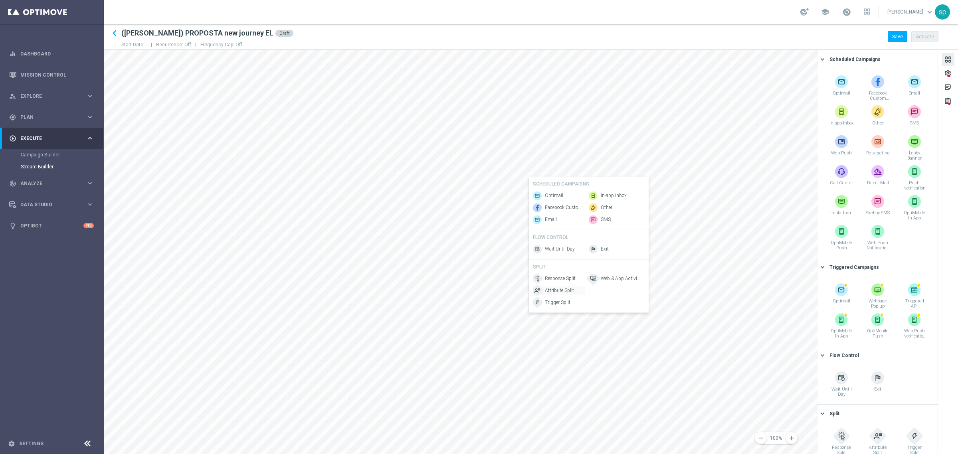
click at [563, 291] on span "Attribute Split" at bounding box center [559, 290] width 29 height 7
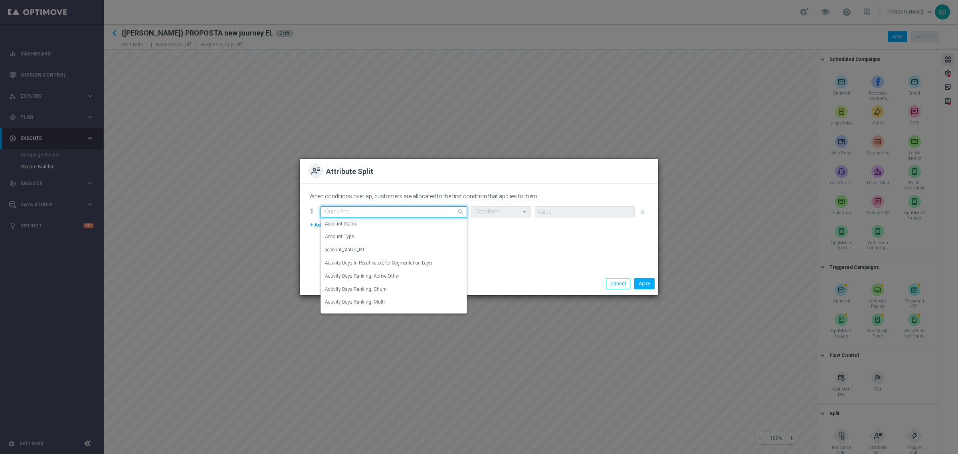
click at [393, 210] on input "text" at bounding box center [386, 212] width 122 height 7
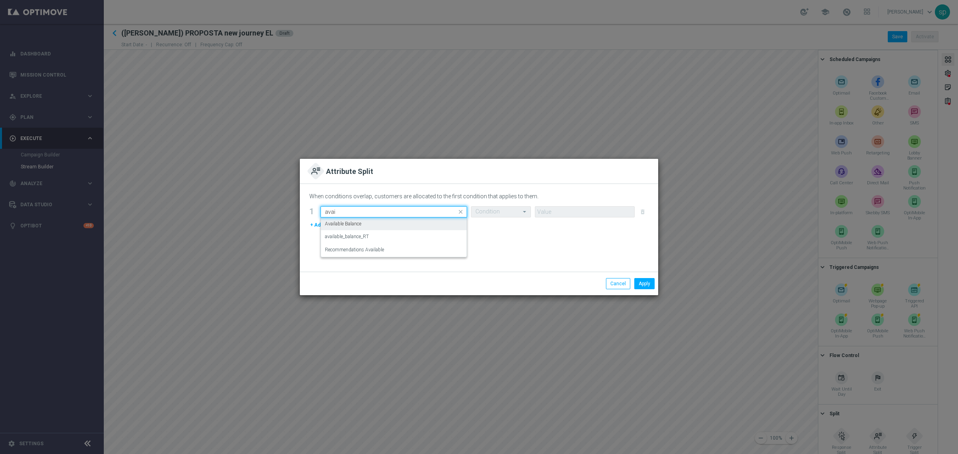
click at [388, 224] on div "Available Balance" at bounding box center [394, 223] width 138 height 13
type input "avai"
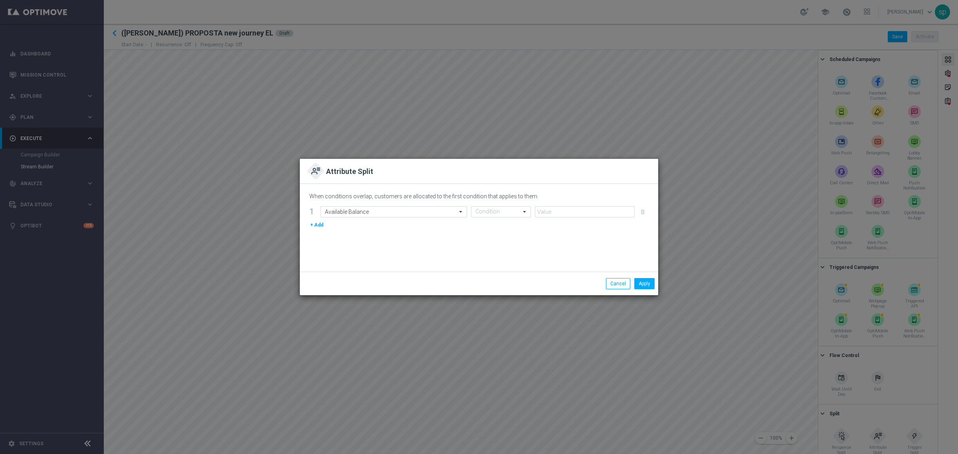
click at [492, 218] on form "1 Select Attribute Available Balance Condition delete_forever + Add" at bounding box center [478, 217] width 339 height 23
click at [495, 212] on input "text" at bounding box center [492, 212] width 35 height 7
click at [489, 222] on div "<" at bounding box center [500, 223] width 51 height 13
click at [559, 210] on input "number" at bounding box center [585, 211] width 100 height 11
type input "1"
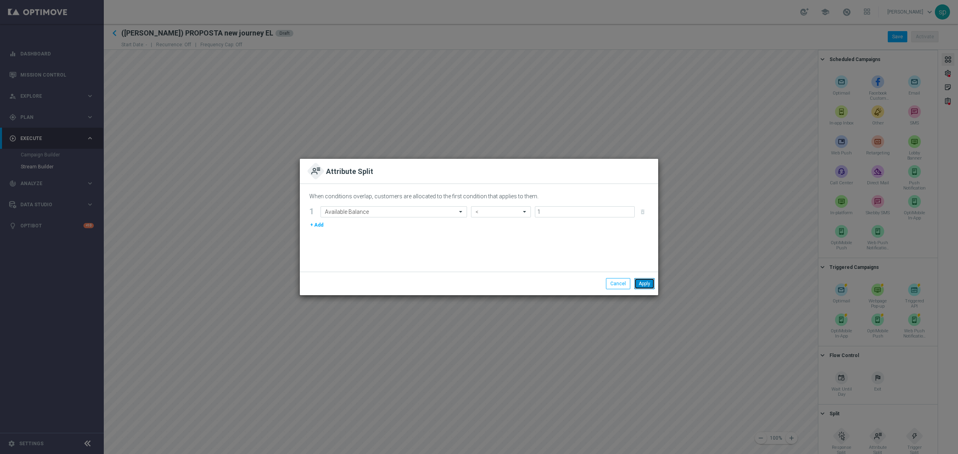
click at [643, 283] on button "Apply" at bounding box center [644, 283] width 20 height 11
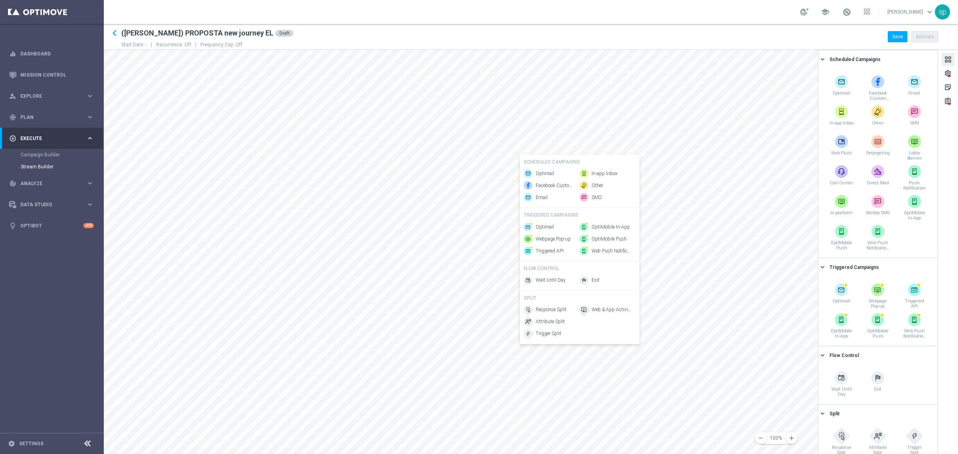
click at [548, 332] on div "Response Split Attribute Split Trigger Split" at bounding box center [550, 321] width 52 height 33
click at [549, 325] on span "Attribute Split" at bounding box center [550, 321] width 29 height 7
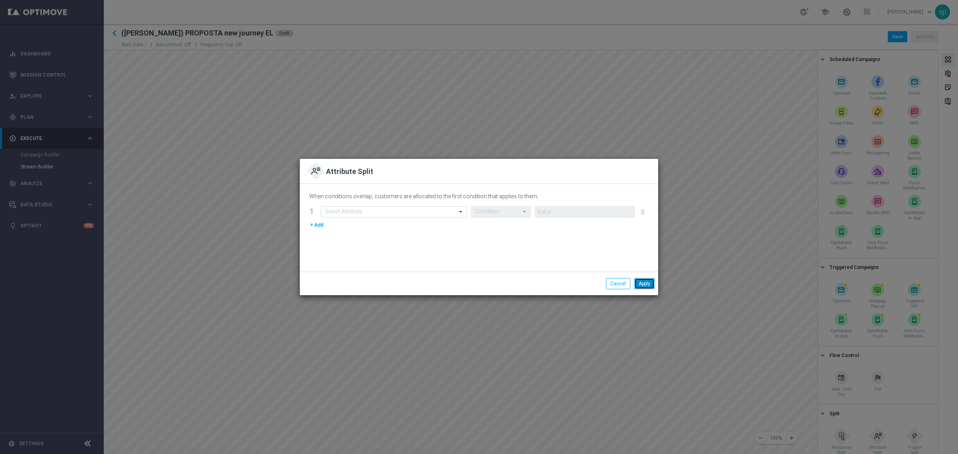
click at [648, 285] on button "Apply" at bounding box center [644, 283] width 20 height 11
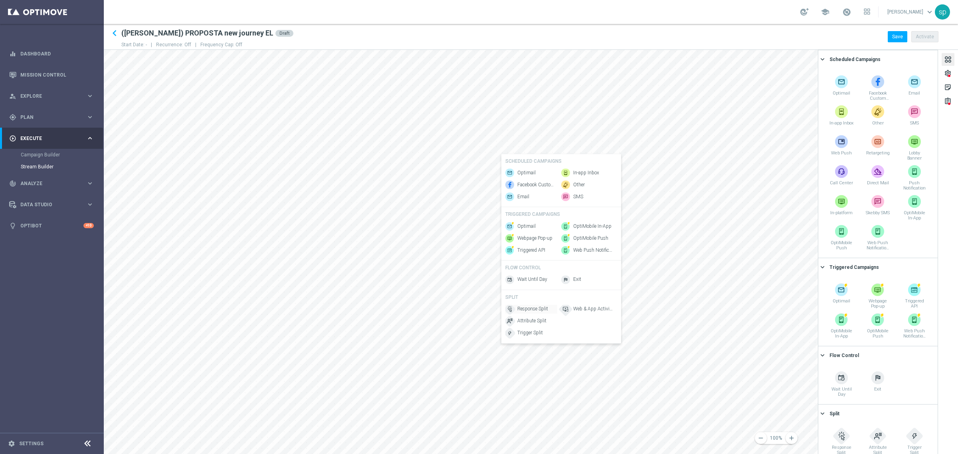
click at [540, 311] on span "Response Split" at bounding box center [532, 309] width 31 height 7
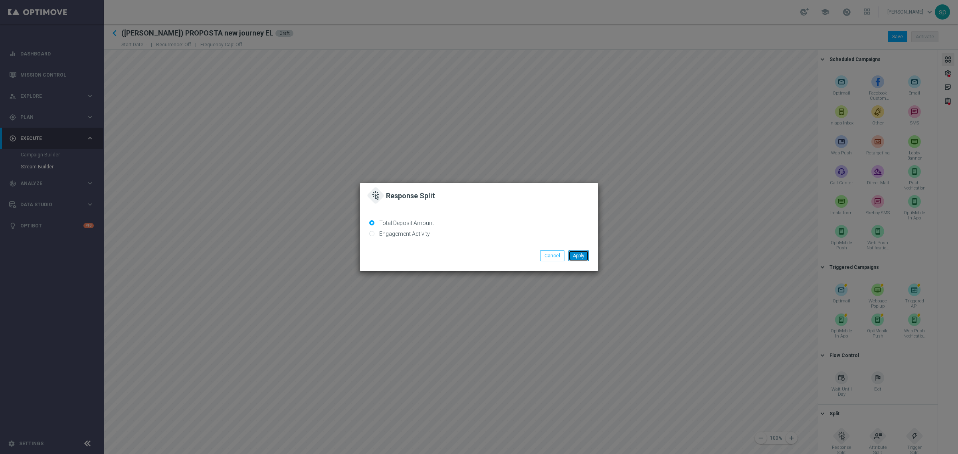
click at [579, 253] on button "Apply" at bounding box center [578, 255] width 20 height 11
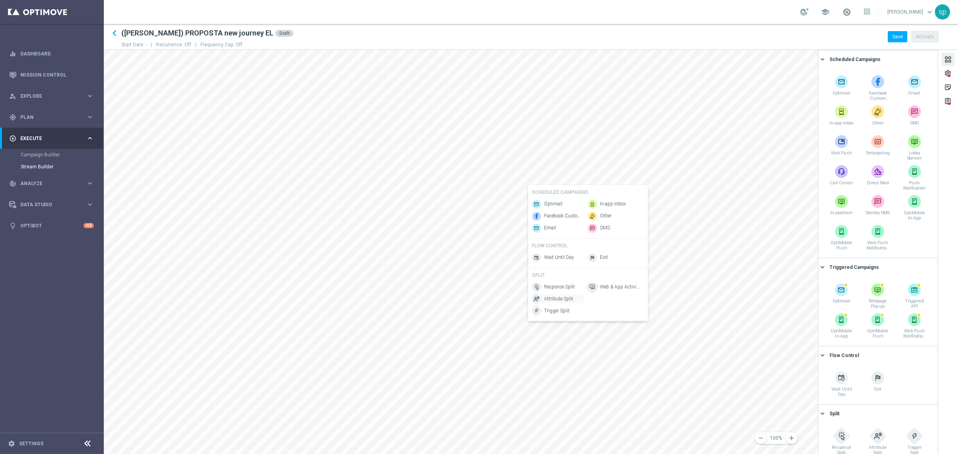
click at [568, 302] on span "Attribute Split" at bounding box center [558, 299] width 29 height 7
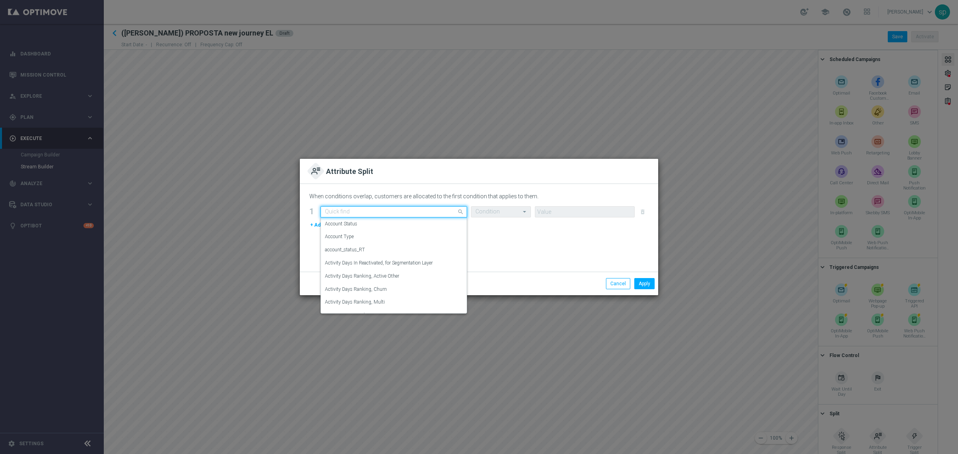
click at [389, 208] on div "Quick find" at bounding box center [389, 211] width 136 height 7
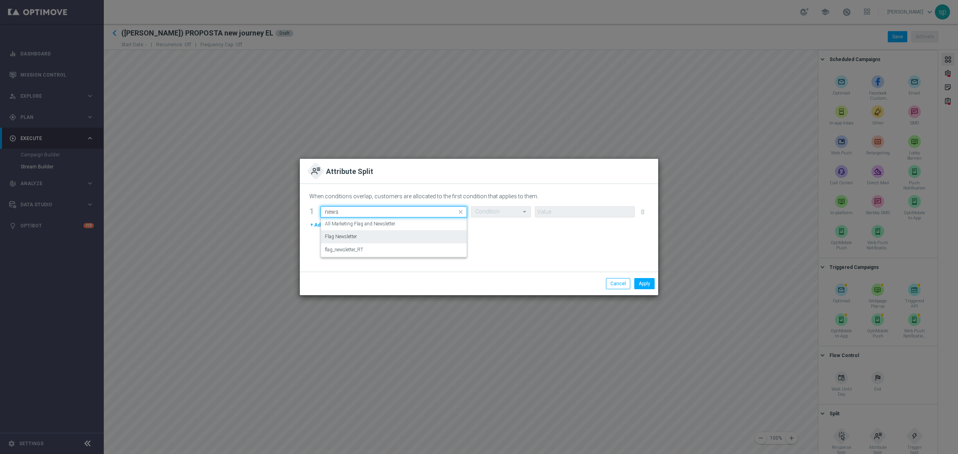
click at [380, 235] on div "Flag Newsletter" at bounding box center [394, 236] width 138 height 13
type input "news"
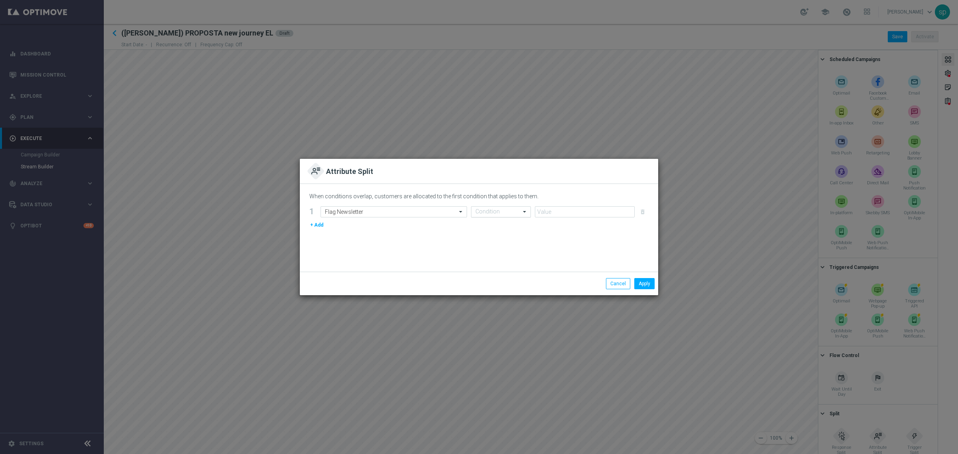
click at [495, 206] on div "When conditions overlap, customers are allocated to the first condition that ap…" at bounding box center [479, 228] width 358 height 88
click at [501, 210] on input "text" at bounding box center [492, 212] width 35 height 7
click at [504, 263] on div "=" at bounding box center [500, 263] width 51 height 13
click at [587, 212] on input "number" at bounding box center [585, 211] width 100 height 11
click at [625, 211] on input "number" at bounding box center [585, 211] width 100 height 11
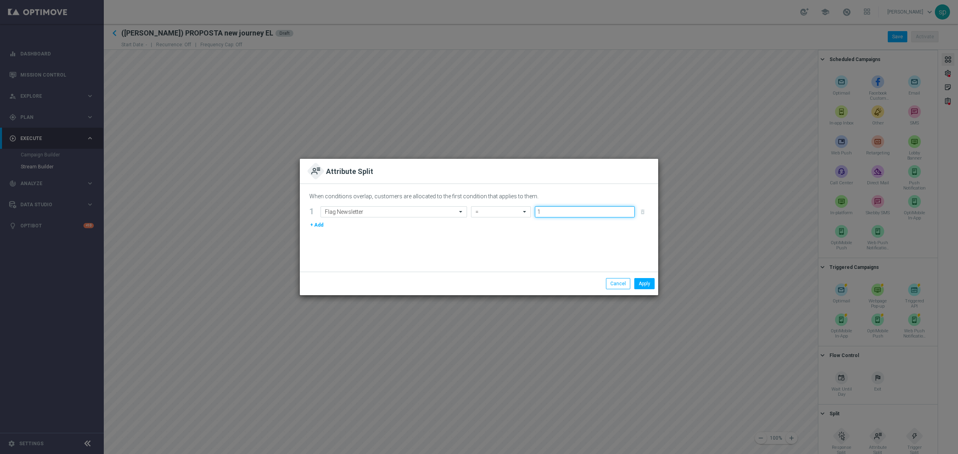
type input "1"
click at [631, 210] on input "1" at bounding box center [585, 211] width 100 height 11
click at [645, 285] on button "Apply" at bounding box center [644, 283] width 20 height 11
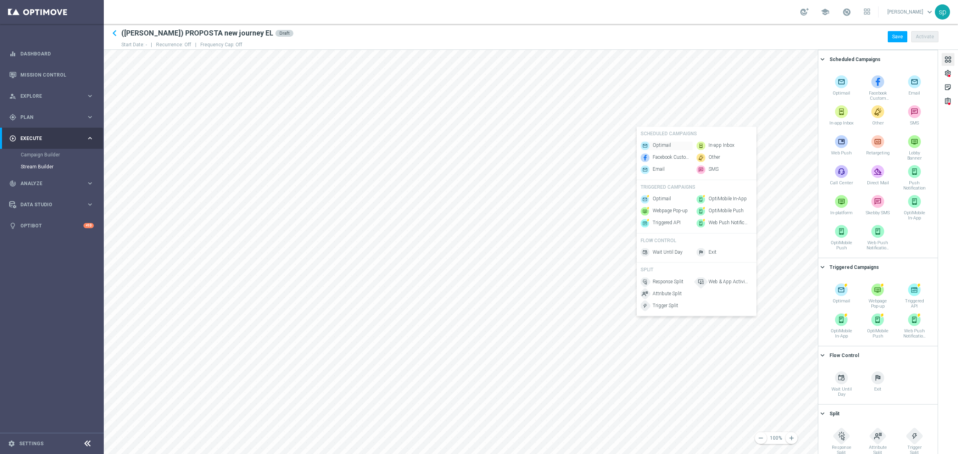
click at [659, 142] on span "Optimail" at bounding box center [661, 145] width 18 height 7
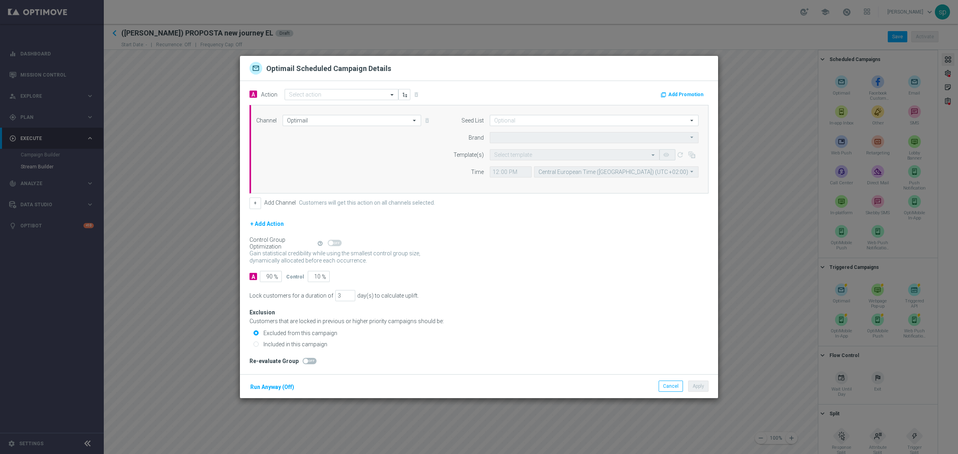
type input "Sisal Marketing"
click at [669, 386] on button "Cancel" at bounding box center [670, 386] width 24 height 11
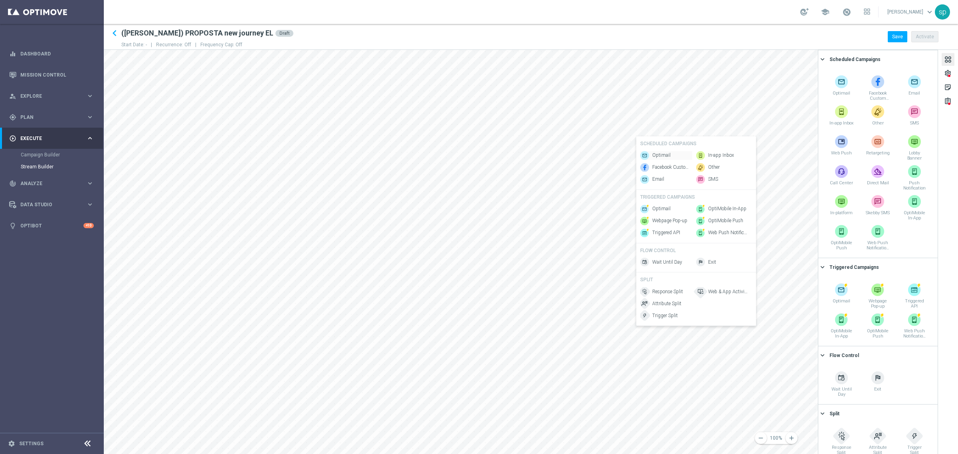
click at [658, 152] on span "Optimail" at bounding box center [661, 155] width 18 height 7
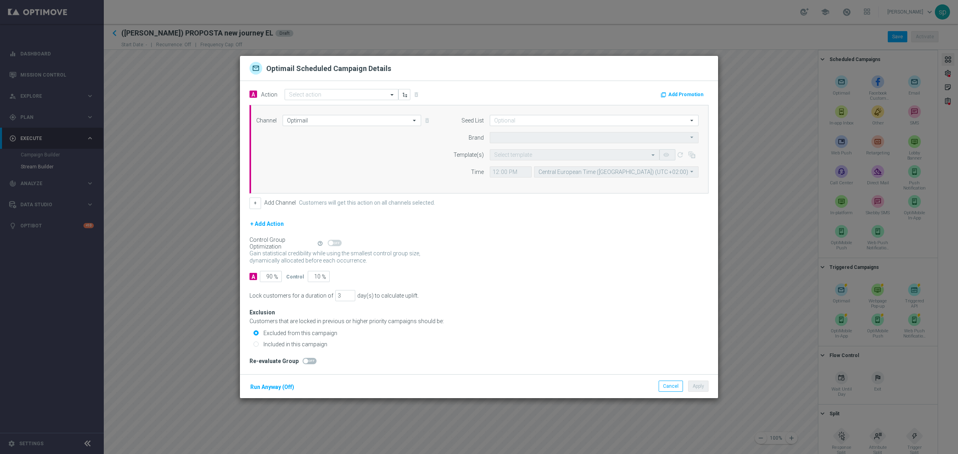
type input "Sisal Marketing"
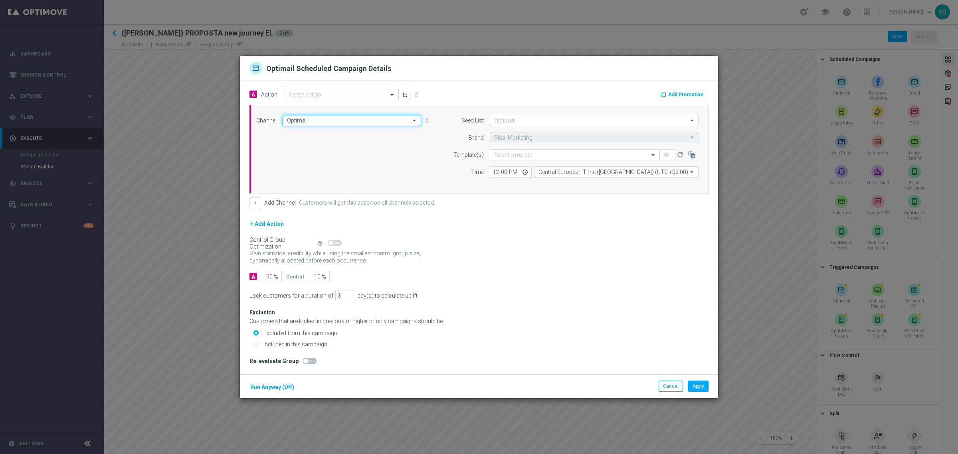
click at [328, 118] on input "Optimail" at bounding box center [352, 120] width 138 height 11
drag, startPoint x: 411, startPoint y: 144, endPoint x: 416, endPoint y: 162, distance: 19.3
click at [416, 162] on div "Optimail Facebook Custom Audience Email In-app Inbox Other SMS Web Push" at bounding box center [352, 177] width 138 height 100
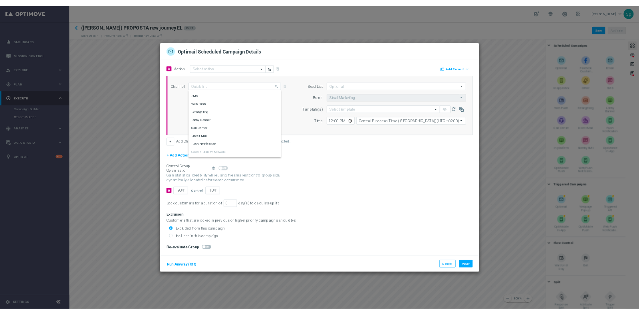
scroll to position [0, 0]
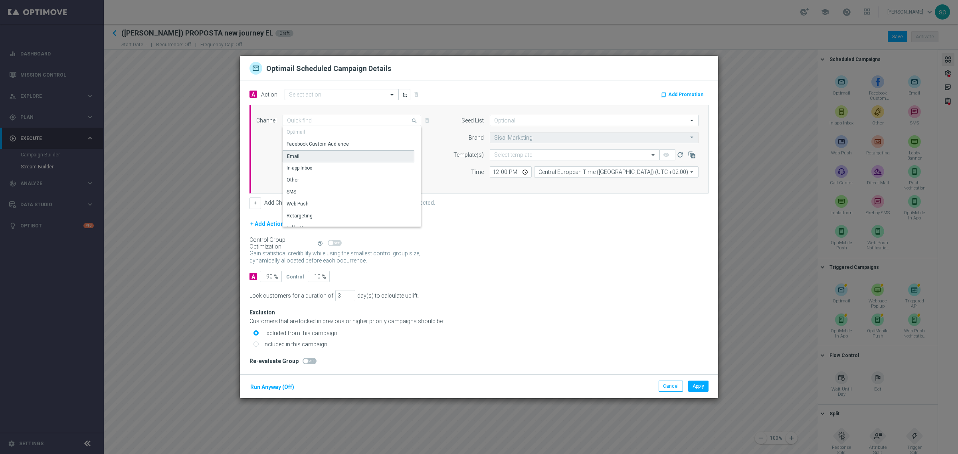
click at [318, 152] on div "Email" at bounding box center [349, 156] width 132 height 12
type input "Email"
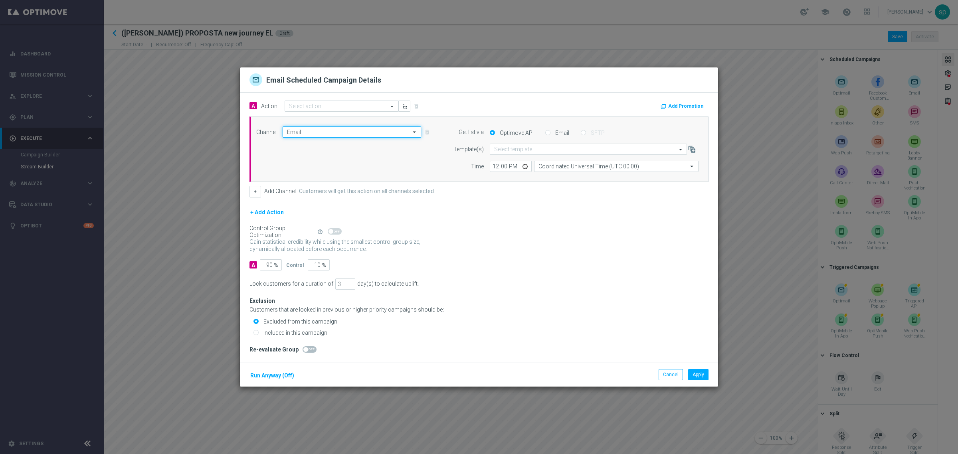
click at [310, 130] on input "Email" at bounding box center [352, 132] width 138 height 11
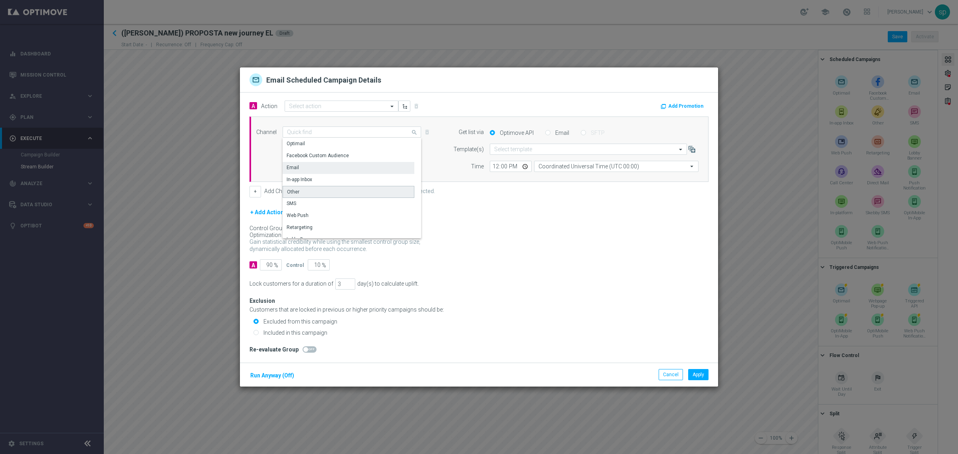
click at [304, 192] on div "Other" at bounding box center [349, 192] width 132 height 12
type input "Other"
click at [700, 371] on button "Apply" at bounding box center [698, 374] width 20 height 11
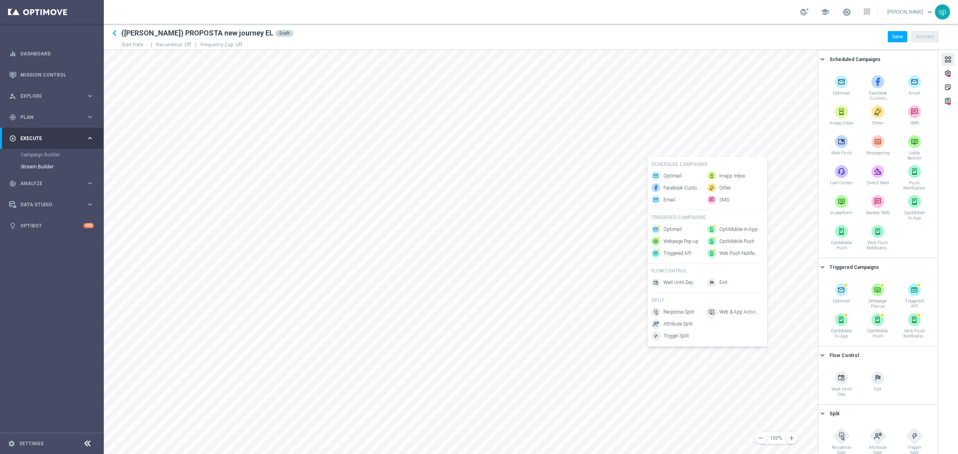
click at [671, 166] on div "SCHEDULED CAMPAIGNS" at bounding box center [707, 166] width 112 height 11
click at [671, 172] on span "Optimail" at bounding box center [672, 175] width 18 height 7
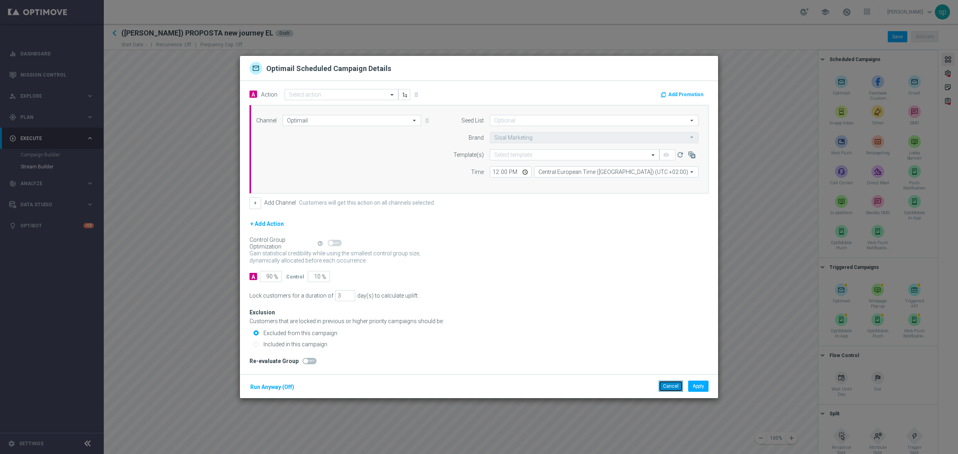
click at [669, 389] on button "Cancel" at bounding box center [670, 386] width 24 height 11
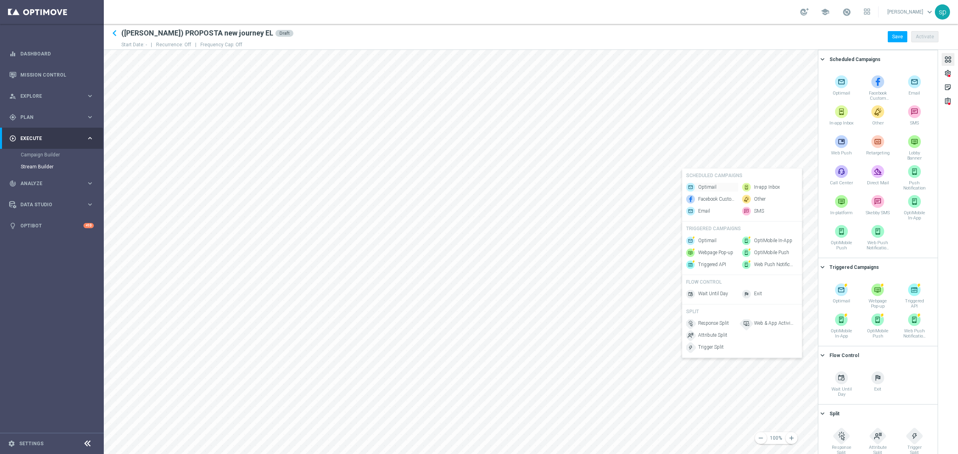
click at [705, 184] on span "Optimail" at bounding box center [707, 187] width 18 height 7
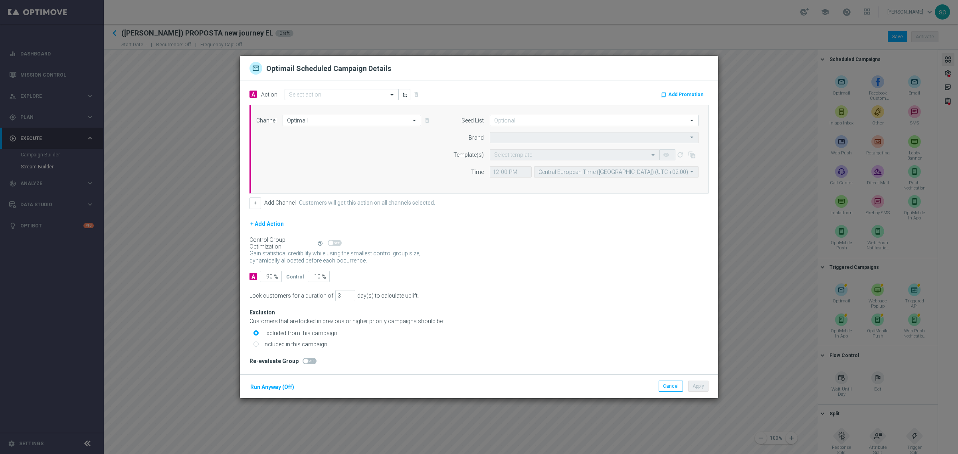
type input "Sisal Marketing"
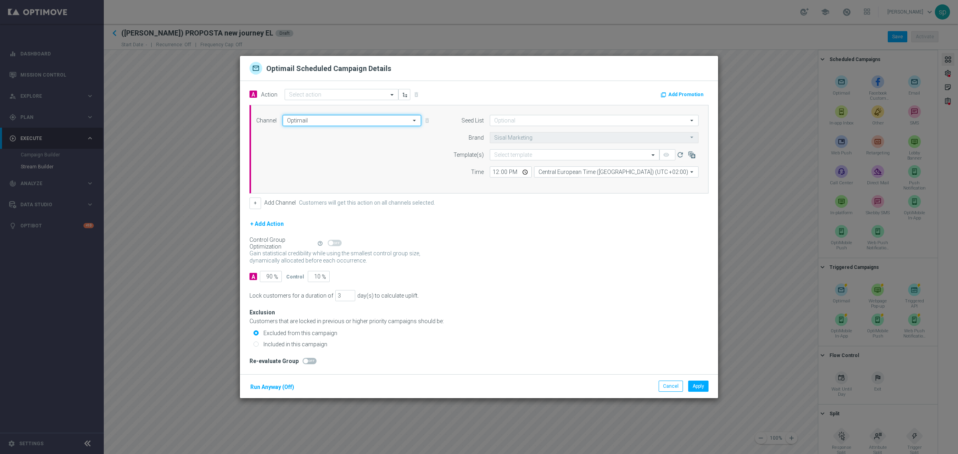
click at [310, 121] on input "Optimail" at bounding box center [352, 120] width 138 height 11
click at [306, 178] on div "Other" at bounding box center [349, 179] width 132 height 11
type input "Other"
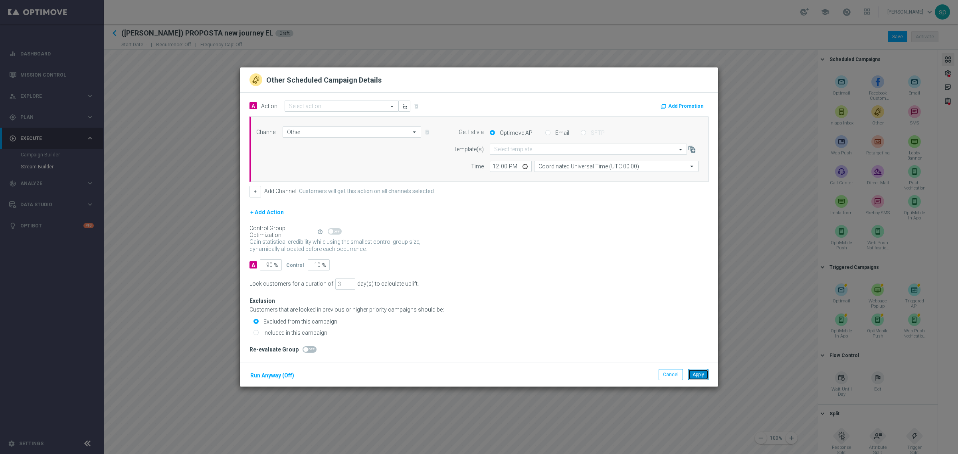
click at [698, 372] on button "Apply" at bounding box center [698, 374] width 20 height 11
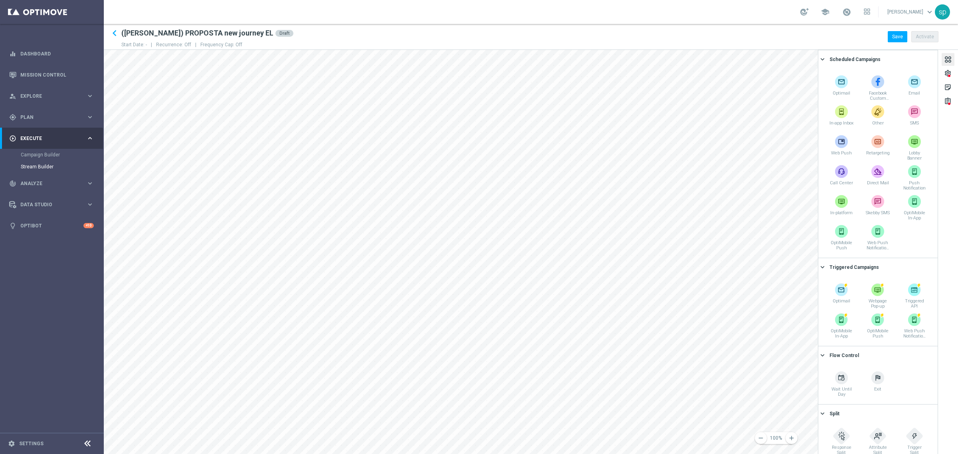
click at [825, 196] on div "remove 100% add settings sticky_note_2 assignment Scheduled Campaigns keyboard_…" at bounding box center [531, 252] width 854 height 404
click at [834, 222] on div "remove 100% add settings sticky_note_2 assignment Scheduled Campaigns keyboard_…" at bounding box center [531, 252] width 854 height 404
click at [387, 149] on div "Optimail" at bounding box center [393, 153] width 52 height 9
click at [387, 160] on span "Optimail" at bounding box center [390, 163] width 18 height 7
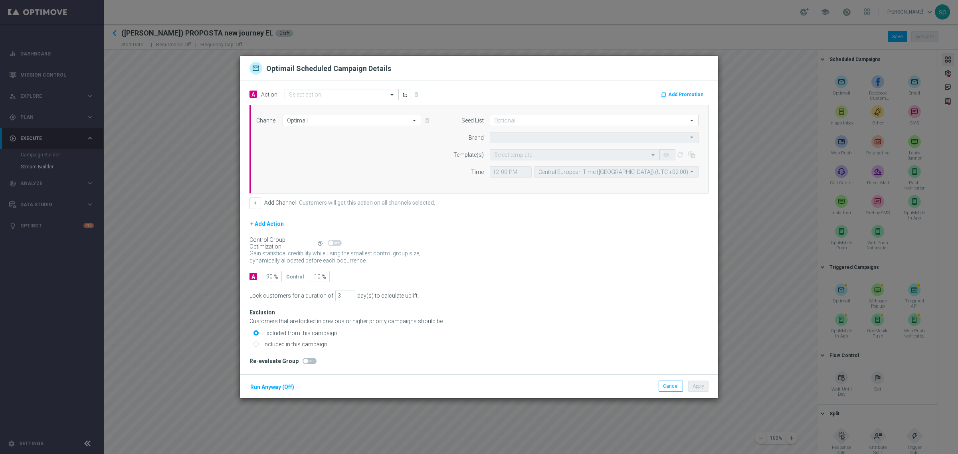
type input "Sisal Marketing"
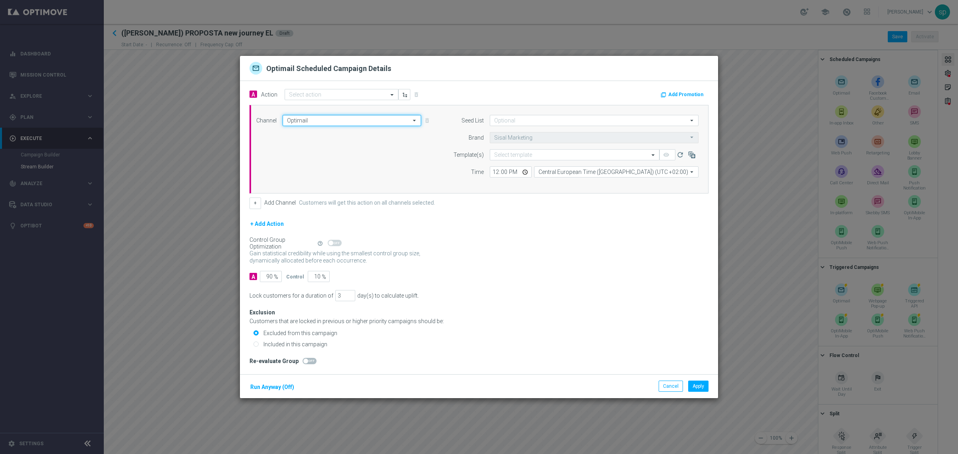
click at [314, 124] on input "Optimail" at bounding box center [352, 120] width 138 height 11
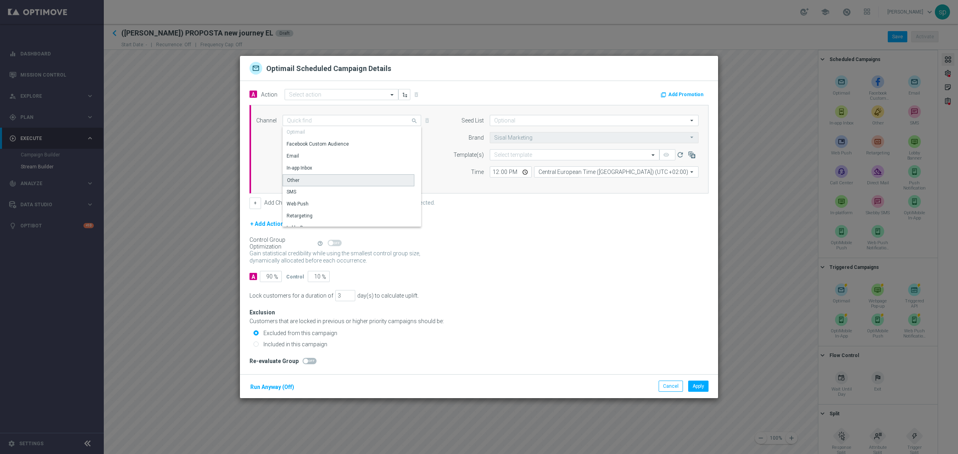
click at [304, 177] on div "Other" at bounding box center [349, 180] width 132 height 12
type input "Other"
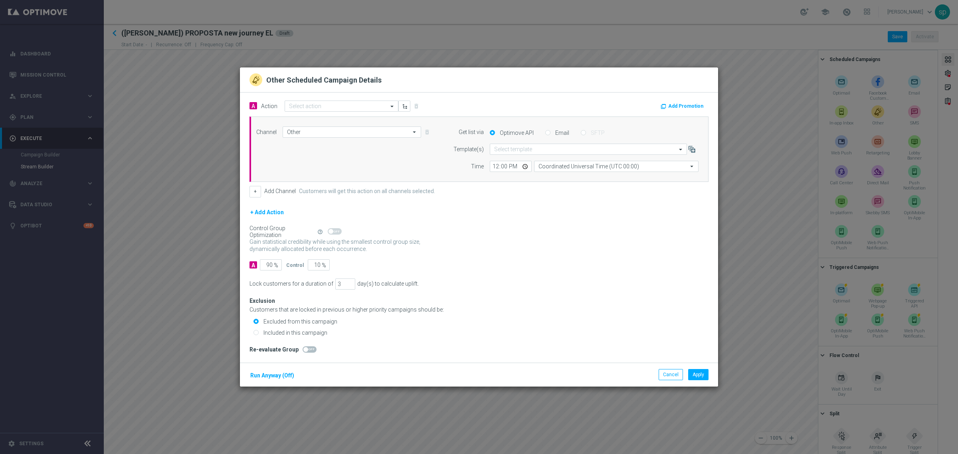
click at [708, 377] on div "Cancel Apply Run Anyway (Off)" at bounding box center [479, 375] width 478 height 24
click at [702, 377] on button "Apply" at bounding box center [698, 374] width 20 height 11
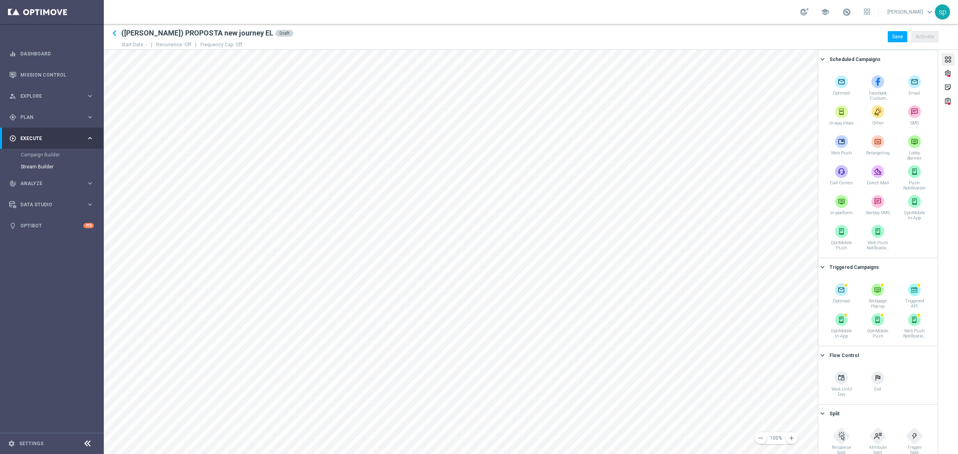
click at [828, 279] on div "remove 100% add settings sticky_note_2 assignment Scheduled Campaigns keyboard_…" at bounding box center [531, 252] width 854 height 404
click at [402, 176] on span "Optimail" at bounding box center [396, 178] width 18 height 7
click at [399, 186] on div "Optimail" at bounding box center [408, 190] width 52 height 9
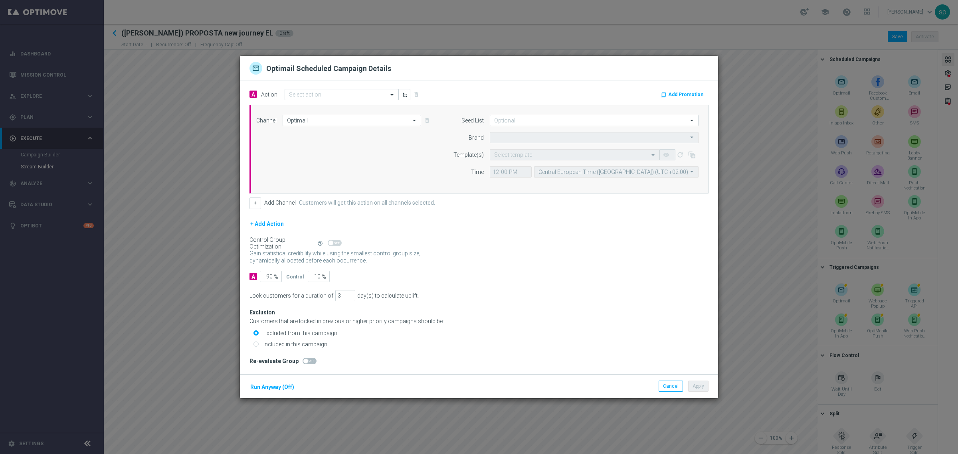
type input "Sisal Marketing"
click at [289, 114] on div "Channel Optimail Optimail arrow_drop_down Drag here to set row groups Drag here…" at bounding box center [478, 149] width 459 height 89
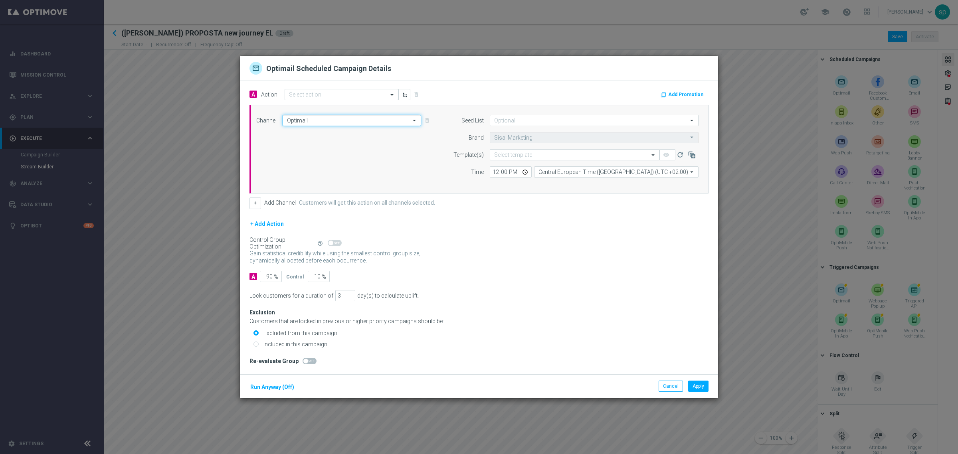
click at [296, 124] on input "Optimail" at bounding box center [352, 120] width 138 height 11
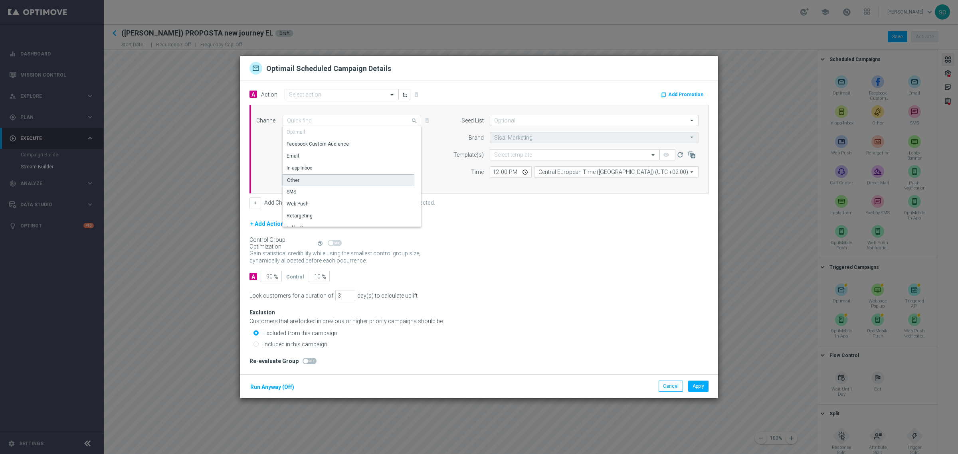
click at [302, 180] on div "Other" at bounding box center [349, 180] width 132 height 12
type input "Other"
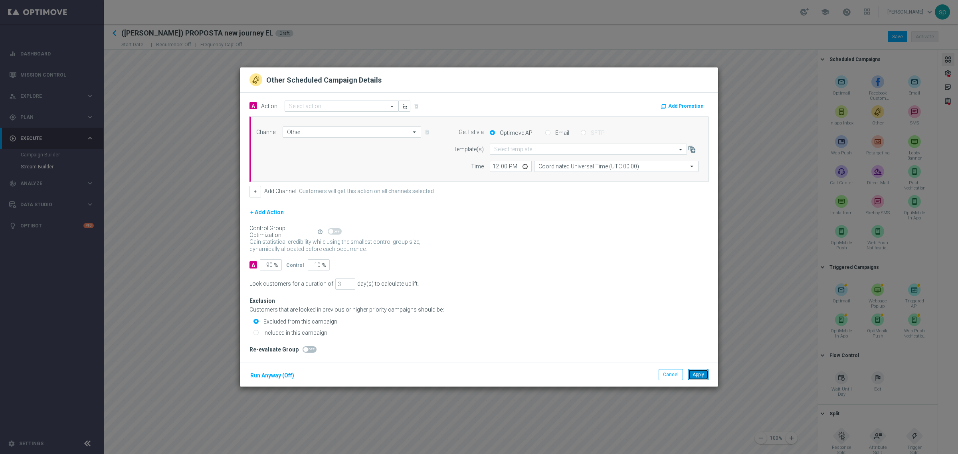
click at [699, 374] on button "Apply" at bounding box center [698, 374] width 20 height 11
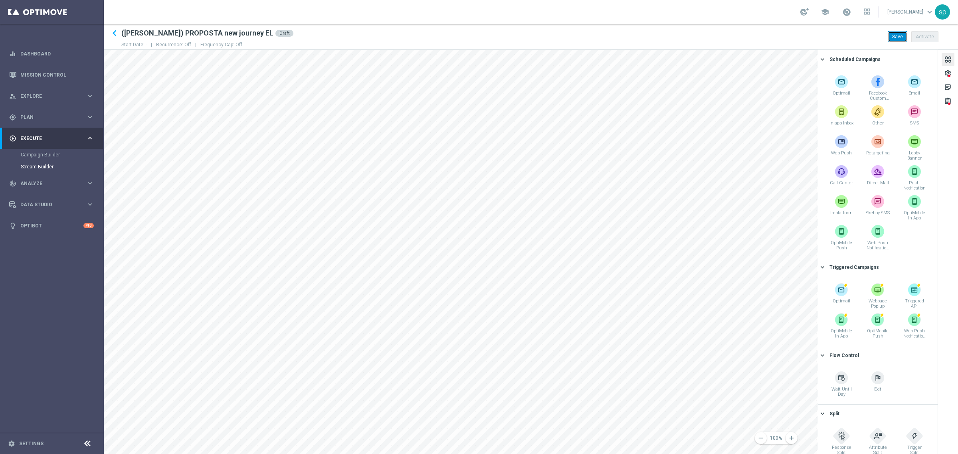
click at [892, 38] on button "Save" at bounding box center [898, 36] width 20 height 11
click at [950, 71] on div "settings" at bounding box center [948, 74] width 8 height 10
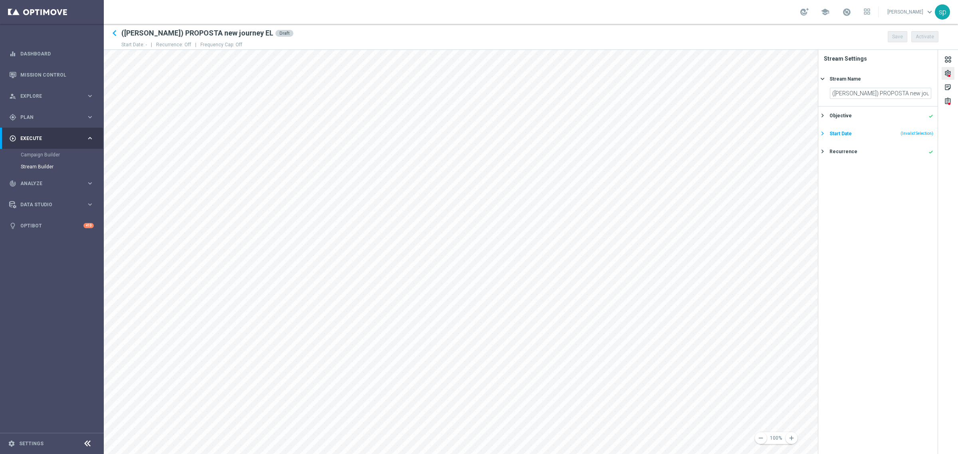
click at [883, 134] on div "Start Date (Invalid Selection)" at bounding box center [881, 133] width 104 height 7
click at [926, 127] on icon "today" at bounding box center [919, 128] width 24 height 9
click at [914, 149] on span "›" at bounding box center [914, 148] width 10 height 10
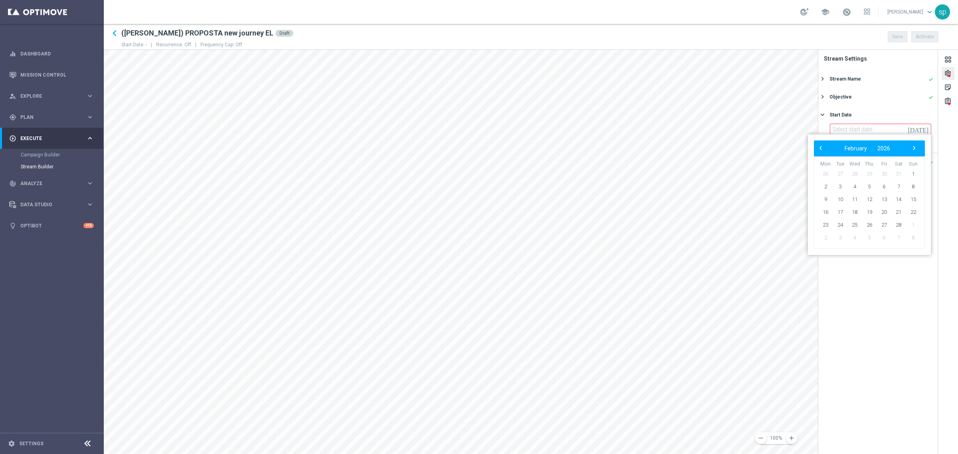
click at [914, 149] on span "›" at bounding box center [914, 148] width 10 height 10
click at [821, 148] on span "‹" at bounding box center [820, 148] width 10 height 10
click at [910, 170] on span "1" at bounding box center [913, 174] width 13 height 13
type input "01 Feb 2026"
click at [948, 103] on div at bounding box center [949, 104] width 2 height 2
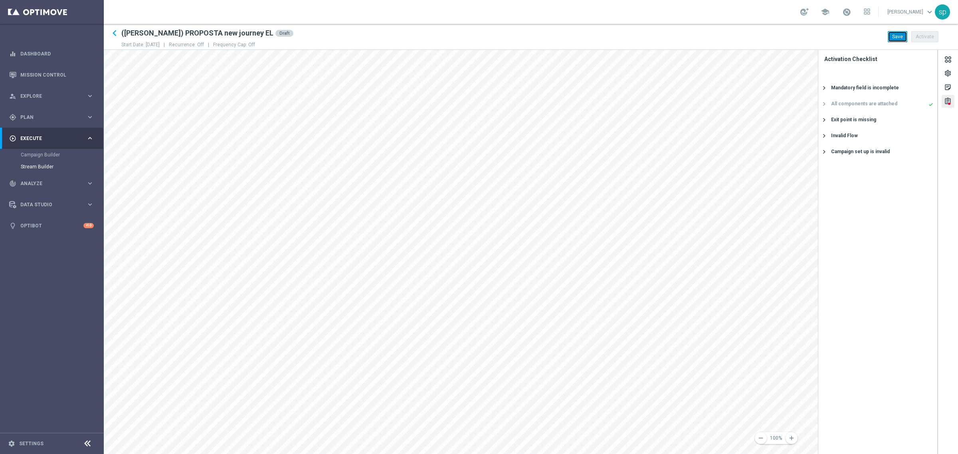
click at [896, 36] on button "Save" at bounding box center [898, 36] width 20 height 11
click at [682, 197] on span "Wait Until Day" at bounding box center [686, 196] width 30 height 7
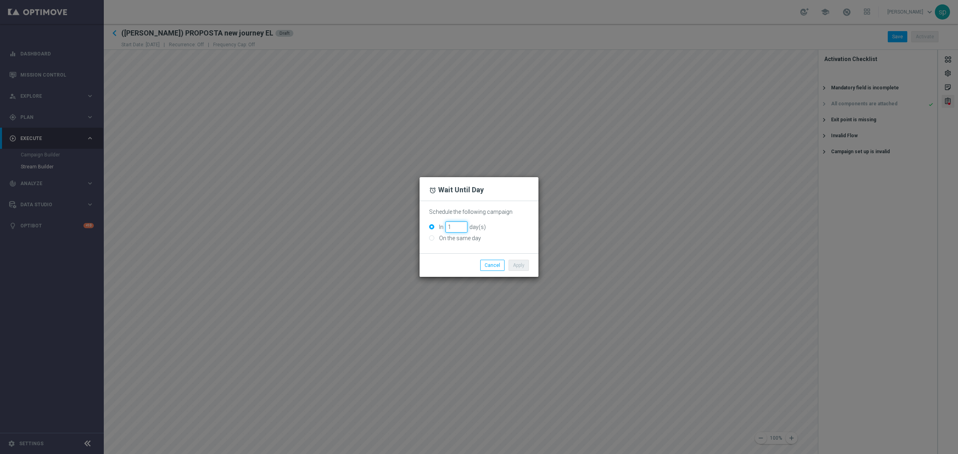
click at [463, 224] on input "1" at bounding box center [456, 226] width 22 height 11
click at [463, 224] on input "2" at bounding box center [456, 226] width 22 height 11
type input "3"
click at [463, 224] on input "3" at bounding box center [456, 226] width 22 height 11
click at [523, 267] on button "Apply" at bounding box center [518, 265] width 20 height 11
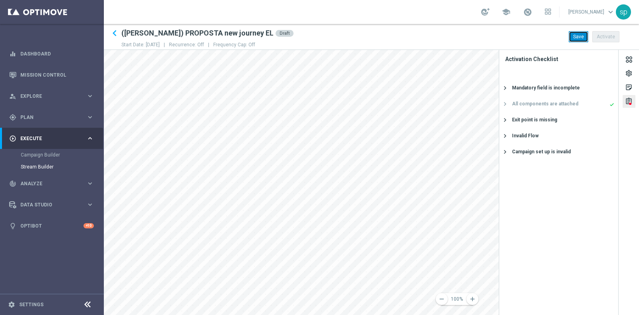
click at [573, 37] on button "Save" at bounding box center [578, 36] width 20 height 11
